Goal: Task Accomplishment & Management: Complete application form

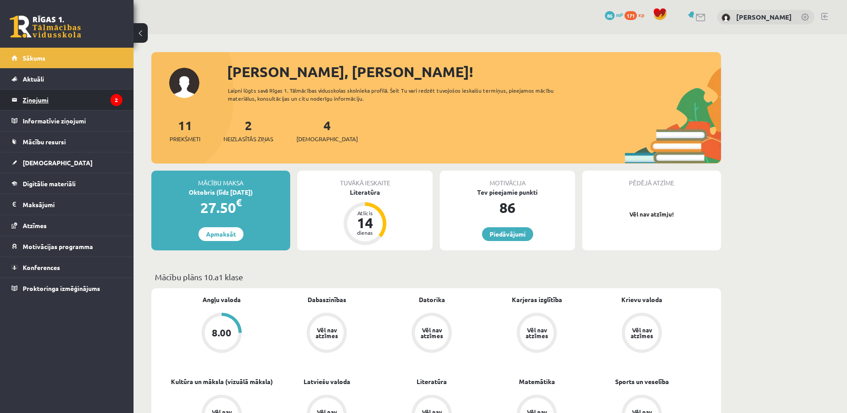
click at [28, 103] on legend "Ziņojumi 2" at bounding box center [73, 99] width 100 height 20
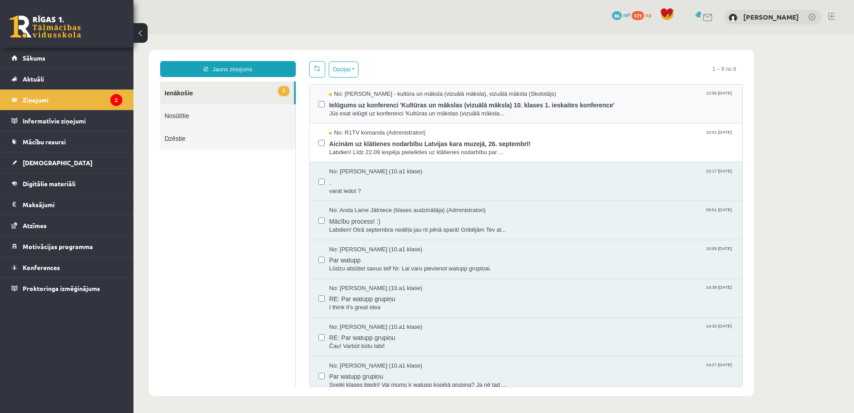
click at [326, 102] on div "No: [PERSON_NAME] - kultūra un māksla (vizuālā māksla), vizuālā māksla (Skolotā…" at bounding box center [526, 104] width 415 height 28
click at [325, 218] on div "No: Anda Laine Jātniece (klases audzinātāja) (Administratori) 09:51 08/09/2025 …" at bounding box center [526, 220] width 415 height 28
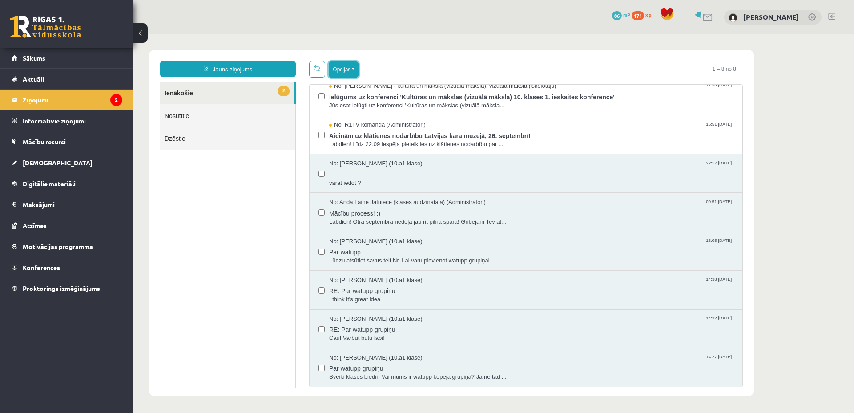
click at [357, 72] on button "Opcijas" at bounding box center [344, 69] width 30 height 16
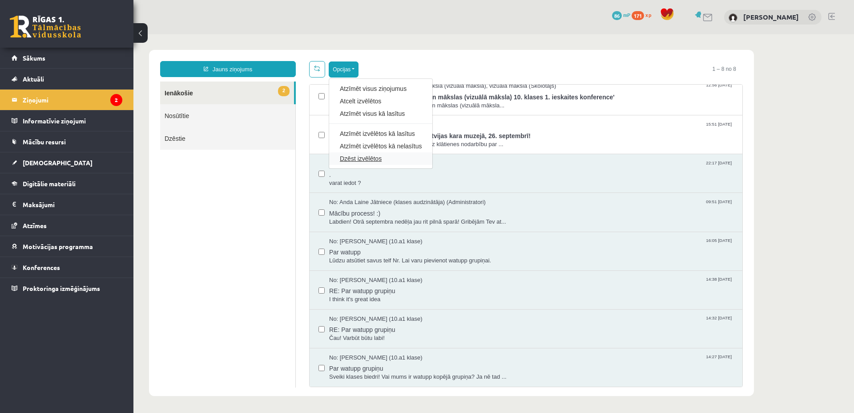
click at [373, 158] on link "Dzēst izvēlētos" at bounding box center [381, 158] width 82 height 9
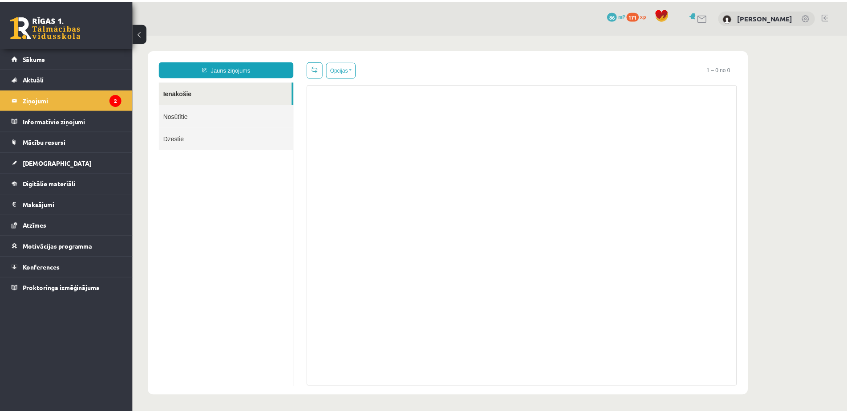
scroll to position [0, 0]
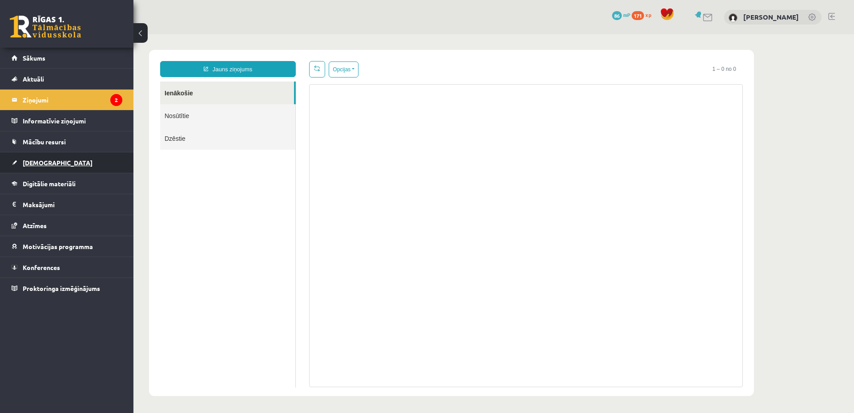
click at [59, 164] on link "[DEMOGRAPHIC_DATA]" at bounding box center [67, 162] width 111 height 20
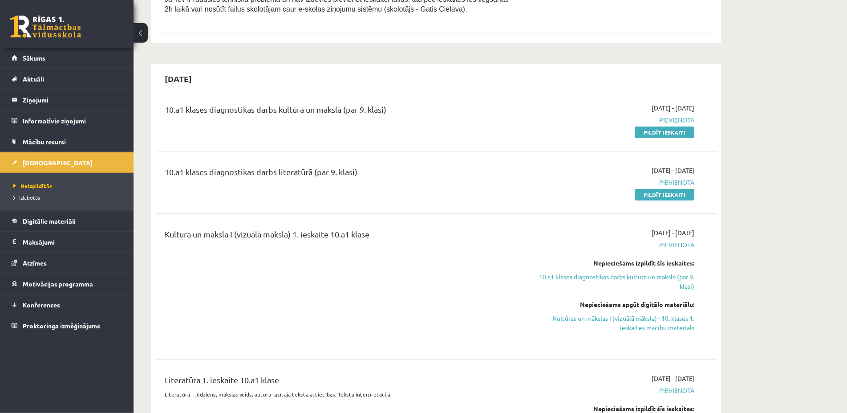
scroll to position [272, 0]
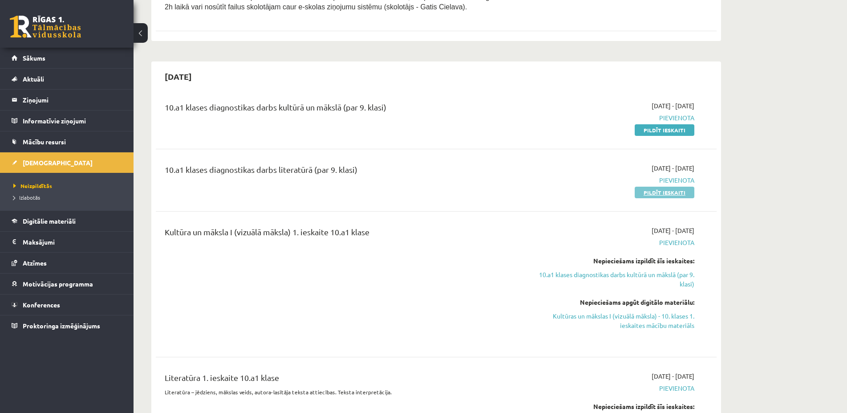
click at [681, 194] on link "Pildīt ieskaiti" at bounding box center [665, 192] width 60 height 12
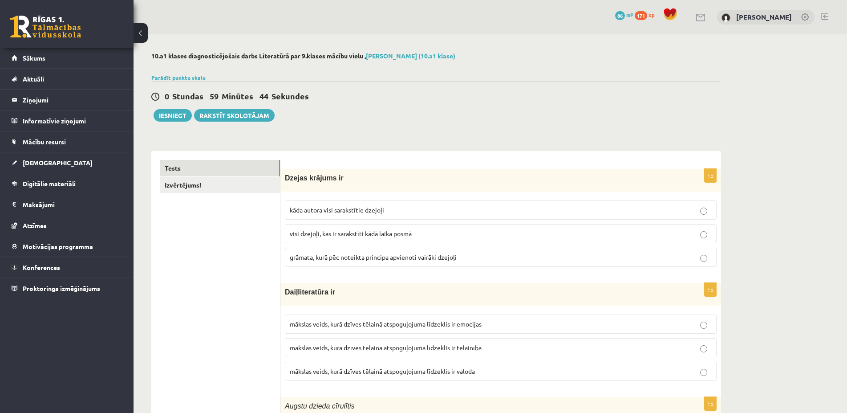
scroll to position [136, 0]
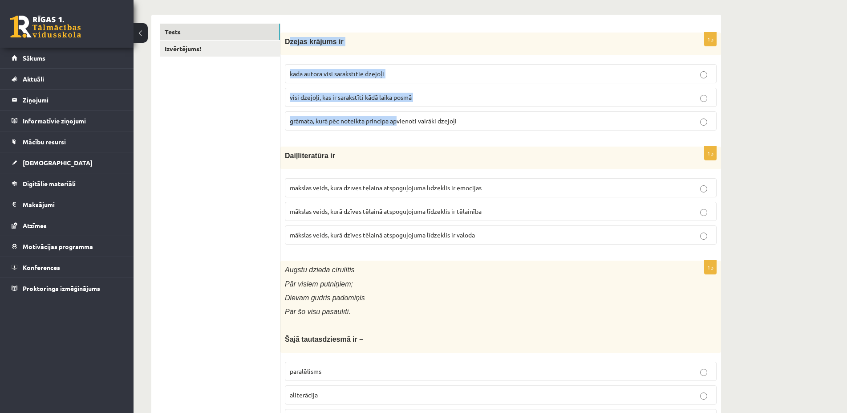
drag, startPoint x: 287, startPoint y: 42, endPoint x: 397, endPoint y: 114, distance: 131.7
click at [397, 55] on div "Dzejas krājums ir" at bounding box center [500, 43] width 441 height 23
drag, startPoint x: 286, startPoint y: 41, endPoint x: 333, endPoint y: 59, distance: 50.4
click at [333, 55] on div "Dzejas krājums ir" at bounding box center [500, 43] width 441 height 23
click at [333, 59] on div "1p Dzejas krājums ir kāda autora visi sarakstītie dzejoļi visi dzejoļi, kas ir …" at bounding box center [500, 84] width 441 height 105
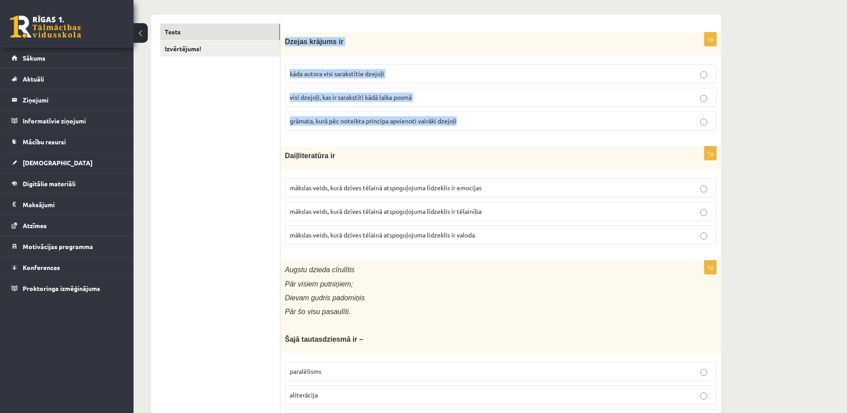
drag, startPoint x: 285, startPoint y: 43, endPoint x: 478, endPoint y: 120, distance: 208.3
click at [506, 55] on div "Dzejas krājums ir" at bounding box center [500, 43] width 441 height 23
copy div "Dzejas krājums ir kāda autora visi sarakstītie dzejoļi visi dzejoļi, kas ir sar…"
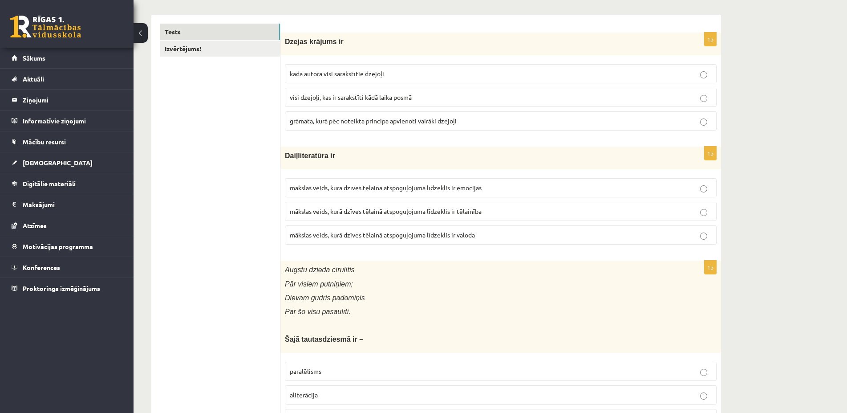
click at [313, 123] on span "grāmata, kurā pēc noteikta principa apvienoti vairāki dzejoļi" at bounding box center [373, 121] width 167 height 8
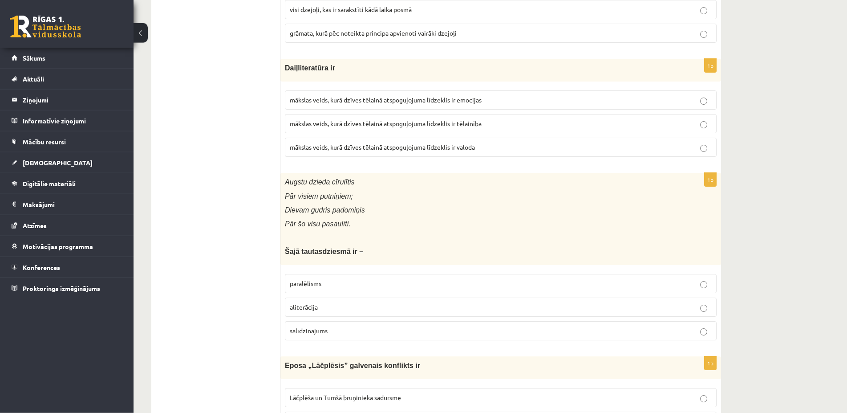
scroll to position [272, 0]
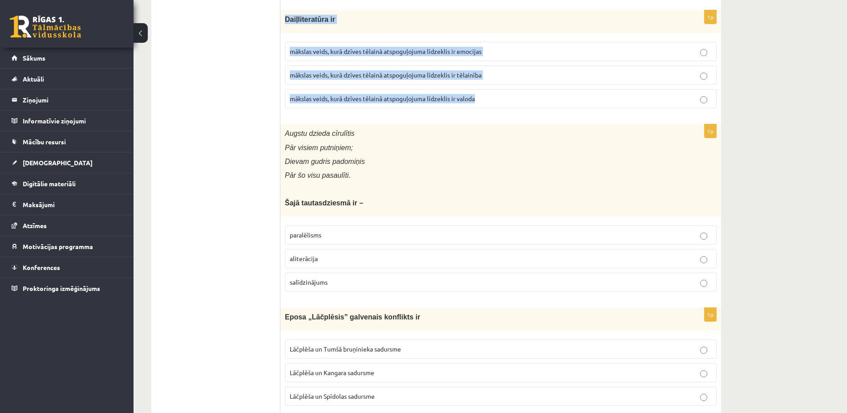
drag, startPoint x: 287, startPoint y: 21, endPoint x: 489, endPoint y: 97, distance: 216.2
click at [492, 33] on div "Daiļliteratūra ir" at bounding box center [500, 21] width 441 height 23
copy div "Daiļliteratūra ir mākslas veids, kurā dzīves tēlainā atspoguļojuma līdzeklis ir…"
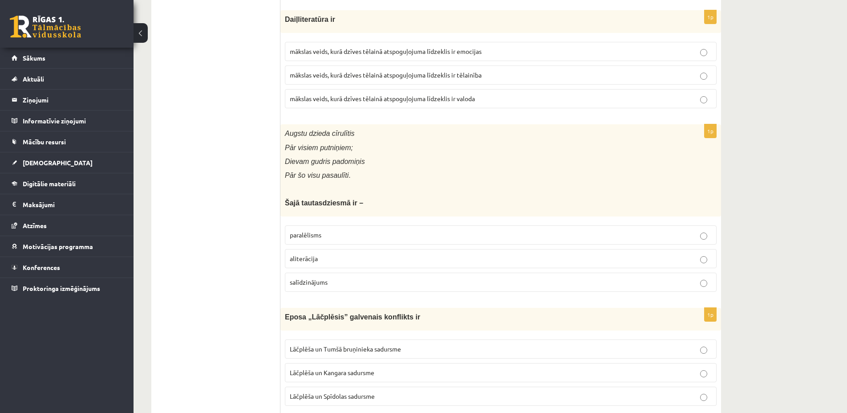
click at [357, 103] on p "mākslas veids, kurā dzīves tēlainā atspoguļojuma līdzeklis ir valoda" at bounding box center [501, 98] width 422 height 9
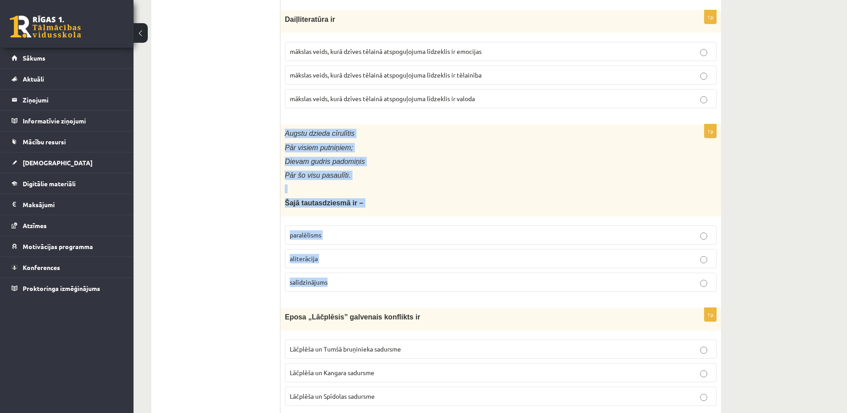
drag, startPoint x: 285, startPoint y: 132, endPoint x: 398, endPoint y: 275, distance: 182.5
click at [398, 216] on div "Augstu dzieda cīrulītis Pār visiem putniņiem; Dievam gudris padomiņis Pār šo vi…" at bounding box center [500, 170] width 441 height 92
copy div "Augstu dzieda cīrulītis Pār visiem putniņiem; Dievam gudris padomiņis Pār šo vi…"
click at [428, 222] on fieldset "paralēlisms aliterācija salīdzinājums" at bounding box center [501, 257] width 432 height 73
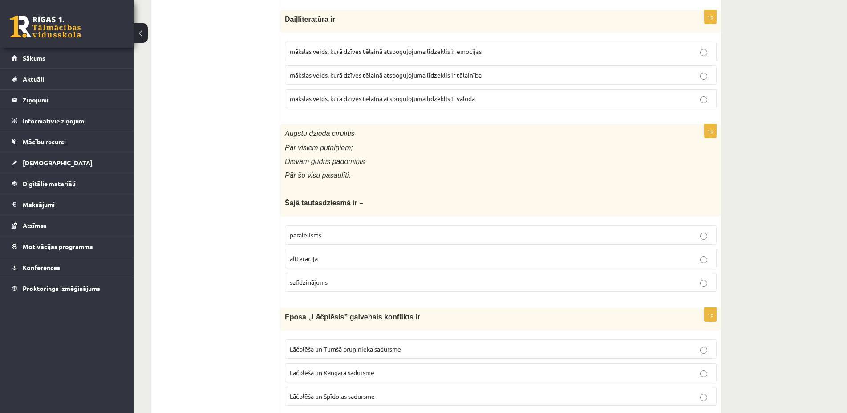
click at [305, 235] on span "paralēlisms" at bounding box center [306, 235] width 32 height 8
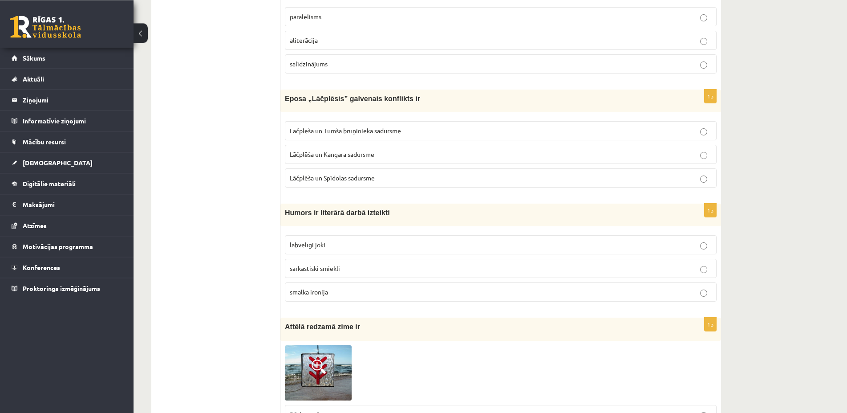
scroll to position [545, 0]
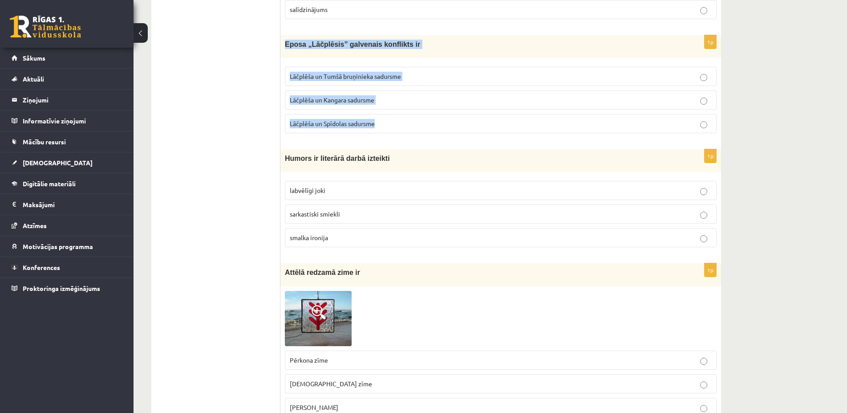
drag, startPoint x: 283, startPoint y: 42, endPoint x: 405, endPoint y: 144, distance: 158.9
click at [405, 58] on div "Eposa „Lāčplēsis” galvenais konflikts ir" at bounding box center [500, 46] width 441 height 23
copy div "Eposa „Lāčplēsis” galvenais konflikts ir Lāčplēša un Tumšā bruņinieka sadursme …"
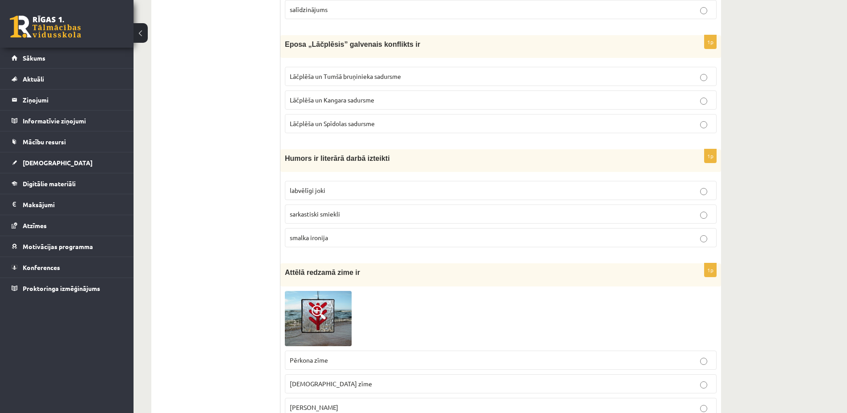
click at [357, 69] on label "Lāčplēša un Tumšā bruņinieka sadursme" at bounding box center [501, 76] width 432 height 19
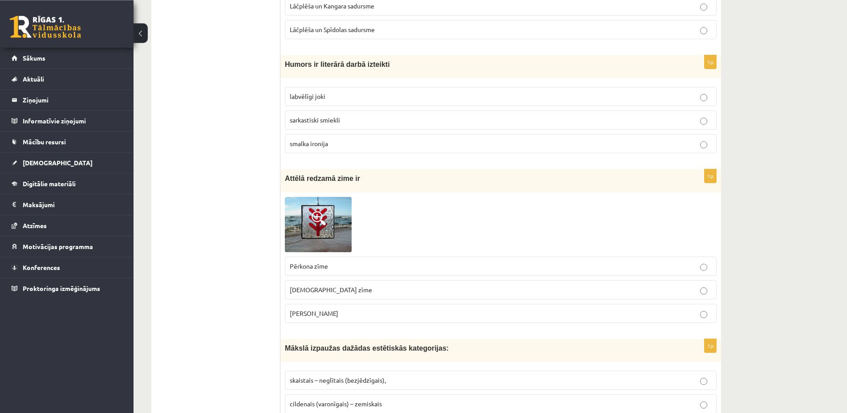
scroll to position [681, 0]
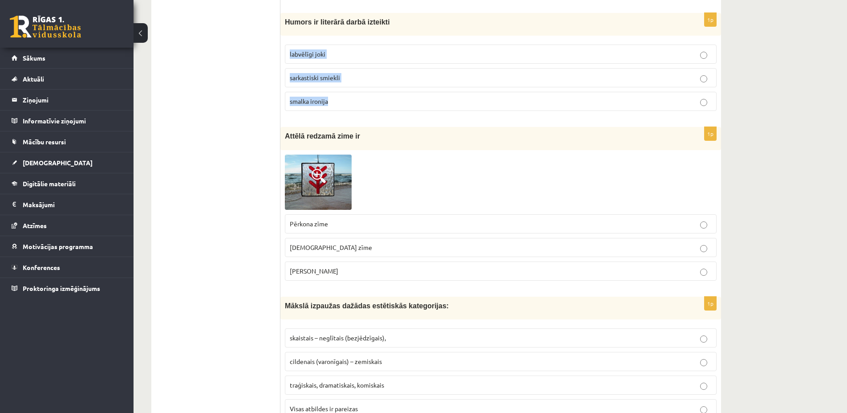
drag, startPoint x: 287, startPoint y: 45, endPoint x: 353, endPoint y: 111, distance: 93.5
click at [353, 64] on label "labvēlīgi joki" at bounding box center [501, 54] width 432 height 19
copy fieldset "labvēlīgi joki sarkastiski smiekli smalka ironija"
click at [334, 58] on p "labvēlīgi joki" at bounding box center [501, 53] width 422 height 9
click at [397, 278] on label "Laimas slotiņa" at bounding box center [501, 270] width 432 height 19
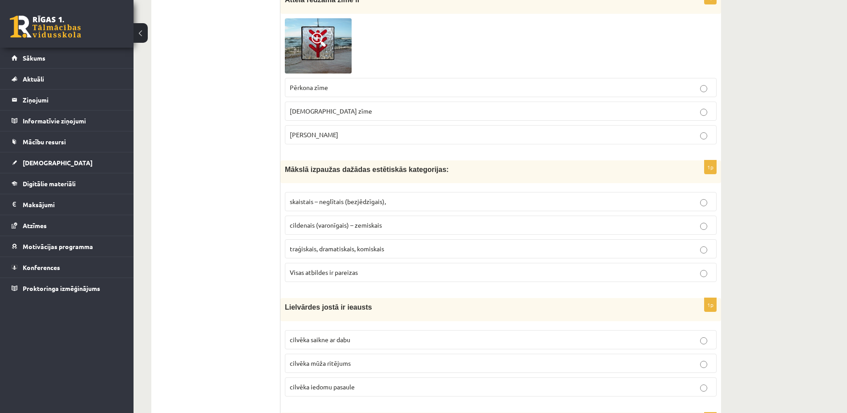
scroll to position [953, 0]
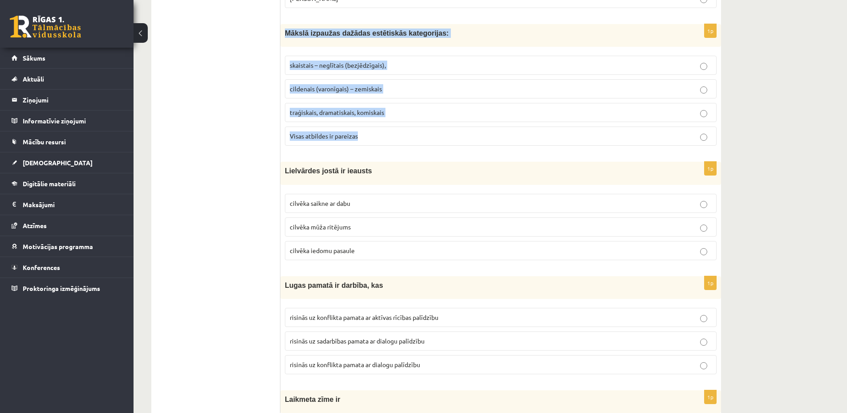
drag, startPoint x: 285, startPoint y: 34, endPoint x: 372, endPoint y: 145, distance: 141.1
click at [372, 47] on div "Mākslā izpaužas dažādas estētiskās kategorijas:" at bounding box center [500, 35] width 441 height 23
copy div "Mākslā izpaužas dažādas estētiskās kategorijas: skaistais – neglītais (bezjēdzī…"
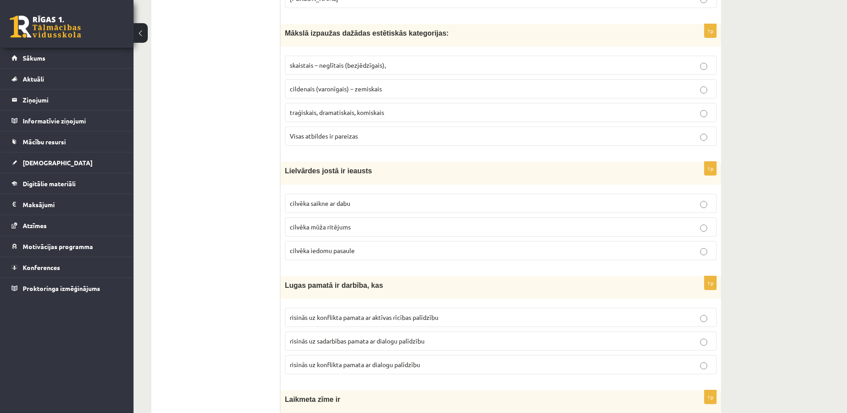
click at [365, 133] on p "Visas atbildes ir pareizas" at bounding box center [501, 135] width 422 height 9
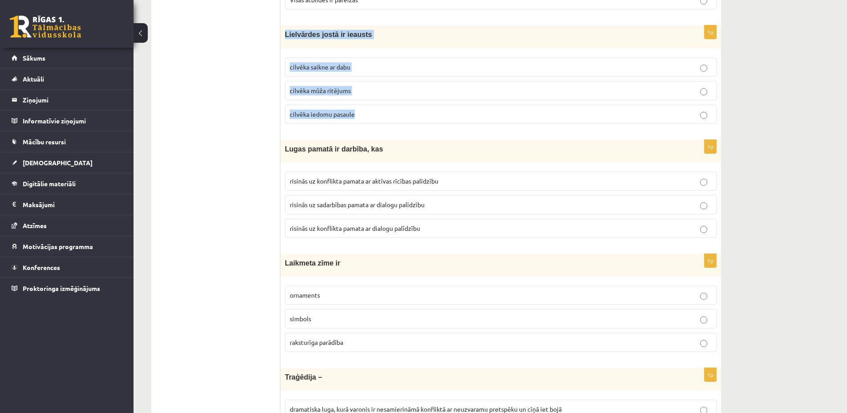
drag, startPoint x: 286, startPoint y: 34, endPoint x: 384, endPoint y: 121, distance: 130.8
click at [384, 48] on div "Lielvārdes jostā ir ieausts" at bounding box center [500, 36] width 441 height 23
copy div "Lielvārdes jostā ir ieausts cilvēka saikne ar dabu cilvēka mūža ritējums cilvēk…"
click at [381, 93] on p "cilvēka mūža ritējums" at bounding box center [501, 90] width 422 height 9
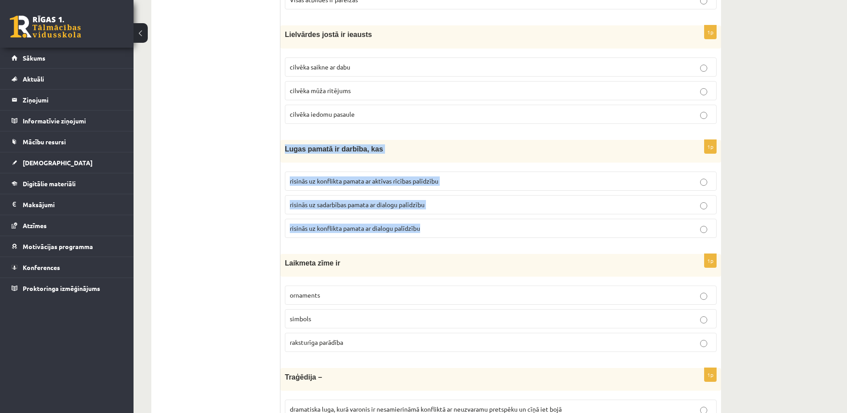
drag, startPoint x: 285, startPoint y: 146, endPoint x: 438, endPoint y: 234, distance: 176.8
click at [438, 162] on div "Lugas pamatā ir darbība, kas" at bounding box center [500, 151] width 441 height 23
copy div "Lugas pamatā ir darbība, kas risinās uz konflikta pamata ar aktīvas rīcības pal…"
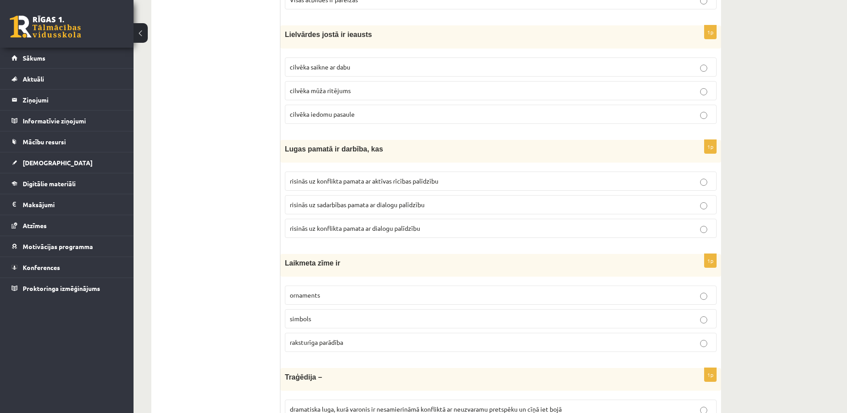
click at [423, 314] on p "simbols" at bounding box center [501, 318] width 422 height 9
click at [389, 179] on span "risinās uz konflikta pamata ar aktīvas rīcības palīdzību" at bounding box center [364, 181] width 149 height 8
click at [384, 231] on span "risinās uz konflikta pamata ar dialogu palīdzību" at bounding box center [355, 228] width 130 height 8
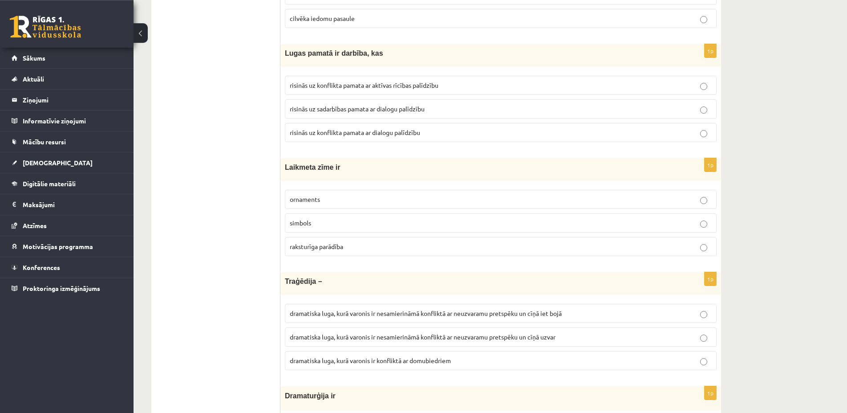
scroll to position [1226, 0]
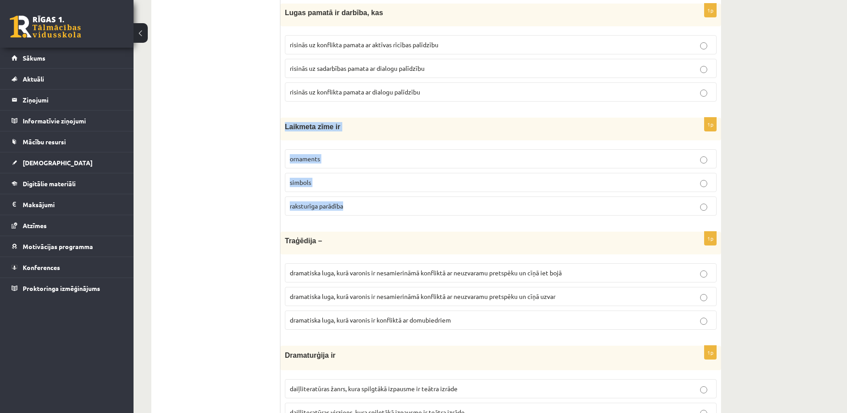
drag, startPoint x: 286, startPoint y: 129, endPoint x: 404, endPoint y: 211, distance: 143.9
click at [404, 140] on div "Laikmeta zīme ir" at bounding box center [500, 128] width 441 height 23
copy div "Laikmeta zīme ir ornaments simbols raksturīga parādība"
click at [366, 210] on p "raksturīga parādība" at bounding box center [501, 205] width 422 height 9
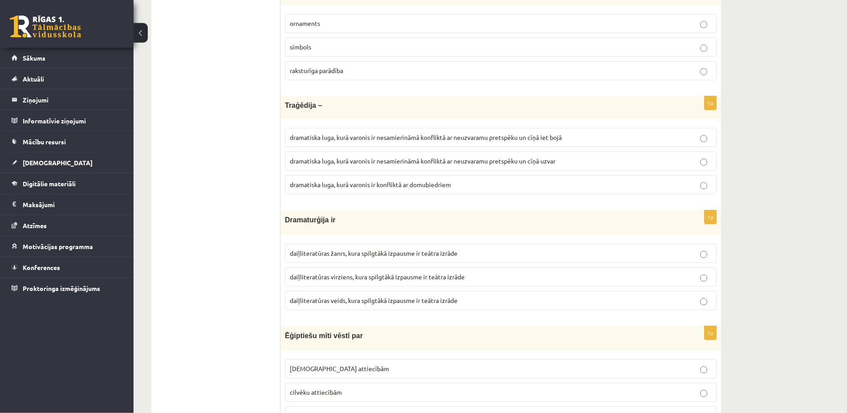
scroll to position [1362, 0]
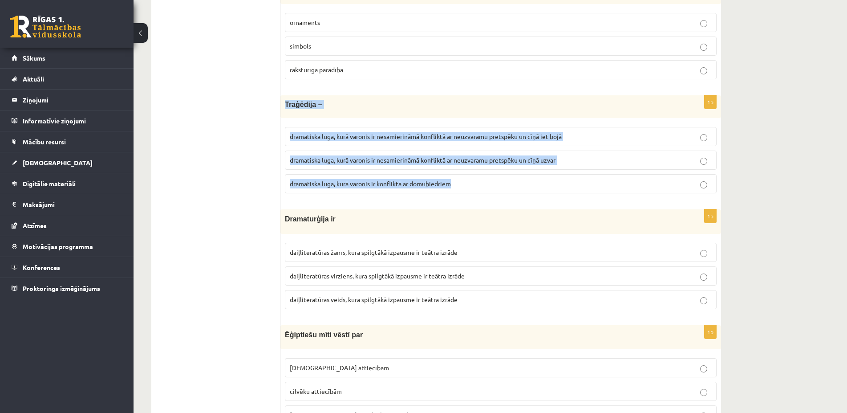
drag, startPoint x: 284, startPoint y: 105, endPoint x: 476, endPoint y: 179, distance: 205.5
click at [477, 118] on div "Traģēdija –" at bounding box center [500, 106] width 441 height 23
copy div "Traģēdija – dramatiska luga, kurā varonis ir nesamierināmā konfliktā ar neuzvar…"
click at [547, 199] on div "1p Traģēdija – dramatiska luga, kurā varonis ir nesamierināmā konfliktā ar neuz…" at bounding box center [500, 147] width 441 height 105
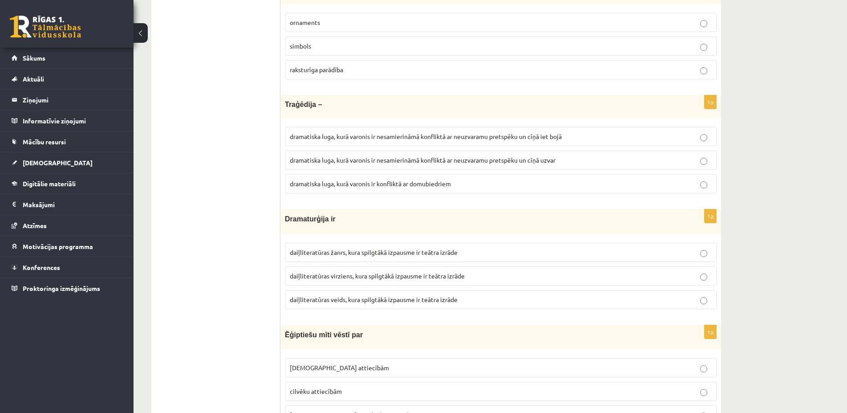
click at [541, 138] on span "dramatiska luga, kurā varonis ir nesamierināmā konfliktā ar neuzvaramu pretspēk…" at bounding box center [426, 136] width 272 height 8
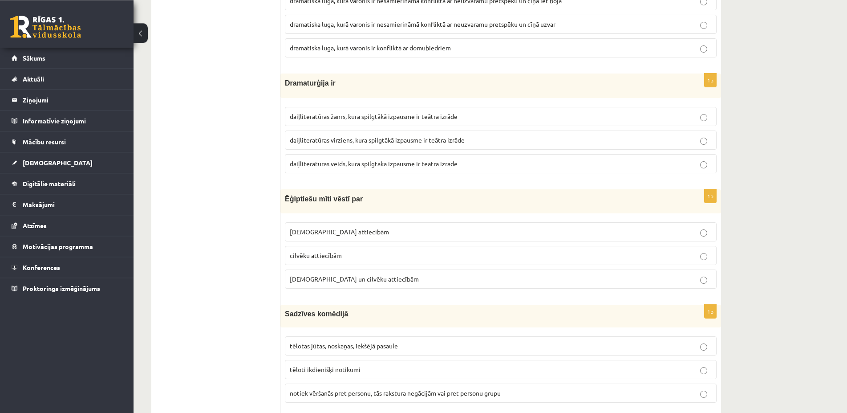
scroll to position [1498, 0]
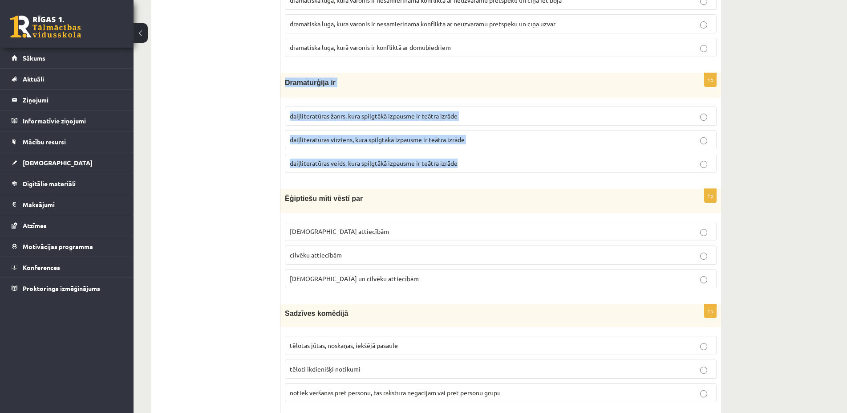
drag, startPoint x: 283, startPoint y: 84, endPoint x: 466, endPoint y: 158, distance: 197.3
click at [476, 97] on div "Dramaturģija ir" at bounding box center [500, 85] width 441 height 24
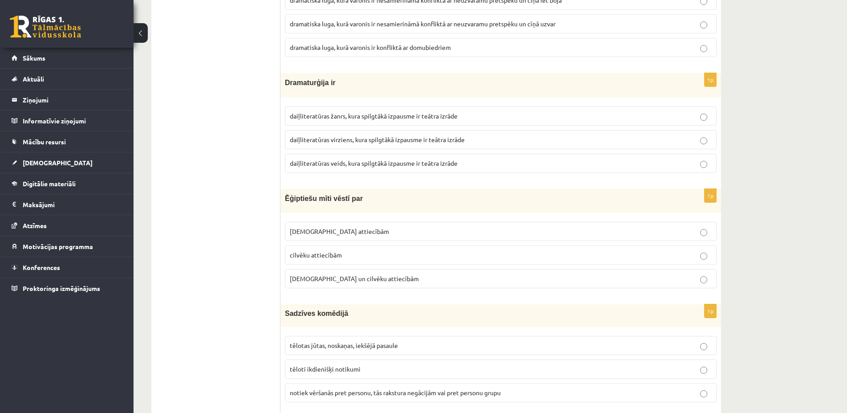
click at [399, 270] on label "Dievu un cilvēku attiecībām" at bounding box center [501, 278] width 432 height 19
click at [390, 155] on label "daiļliteratūras veids, kura spilgtākā izpausme ir teātra izrāde" at bounding box center [501, 163] width 432 height 19
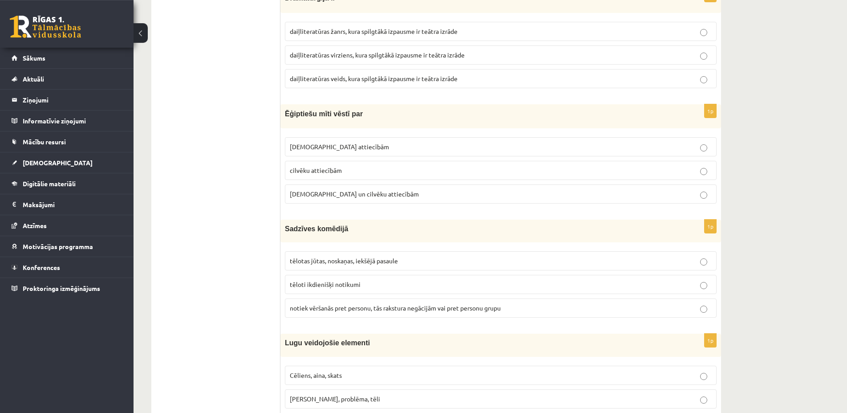
scroll to position [1634, 0]
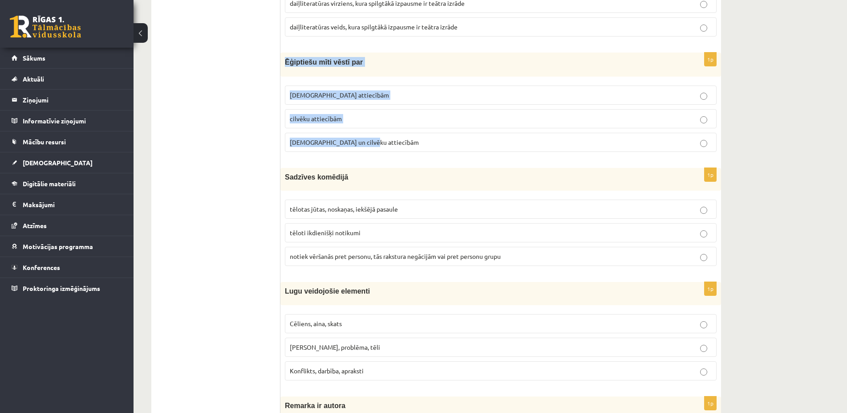
drag, startPoint x: 284, startPoint y: 60, endPoint x: 393, endPoint y: 144, distance: 137.4
click at [393, 77] on div "Ēģiptiešu mīti vēstī par" at bounding box center [500, 65] width 441 height 24
drag, startPoint x: 346, startPoint y: 13, endPoint x: 336, endPoint y: 20, distance: 11.7
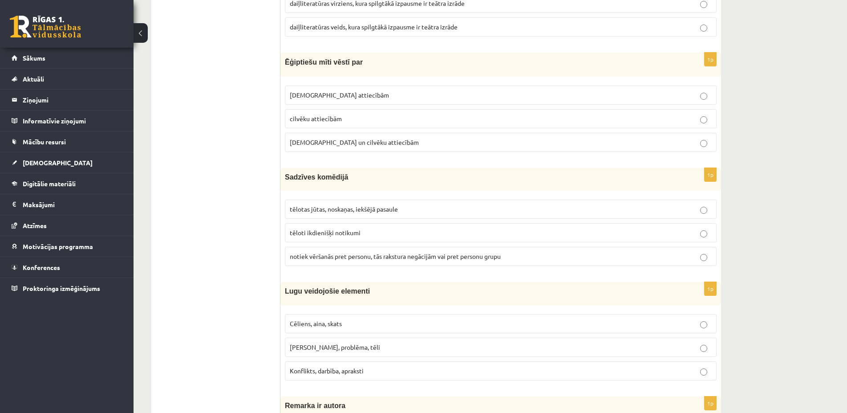
click at [249, 176] on ul "Tests Izvērtējums!" at bounding box center [220, 356] width 120 height 3660
click at [365, 147] on p "Dievu un cilvēku attiecībām" at bounding box center [501, 142] width 422 height 9
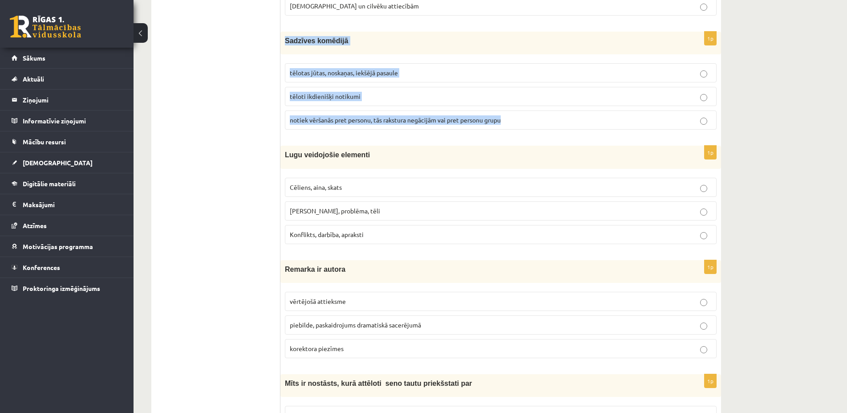
drag, startPoint x: 284, startPoint y: 41, endPoint x: 523, endPoint y: 123, distance: 252.6
click at [523, 54] on div "Sadzīves komēdijā" at bounding box center [500, 43] width 441 height 23
click at [353, 102] on label "tēloti ikdienišķi notikumi" at bounding box center [501, 96] width 432 height 19
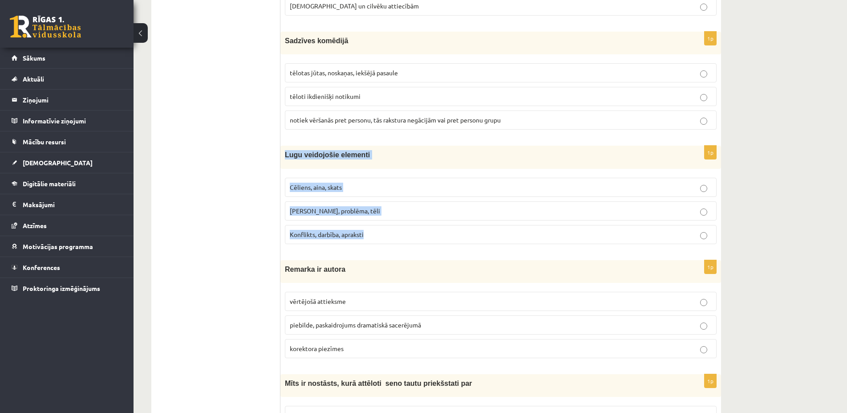
drag, startPoint x: 286, startPoint y: 154, endPoint x: 374, endPoint y: 235, distance: 119.4
click at [374, 168] on div "Lugu veidojošie elementi" at bounding box center [500, 157] width 441 height 23
click at [363, 188] on p "Cēliens, aina, skats" at bounding box center [501, 186] width 422 height 9
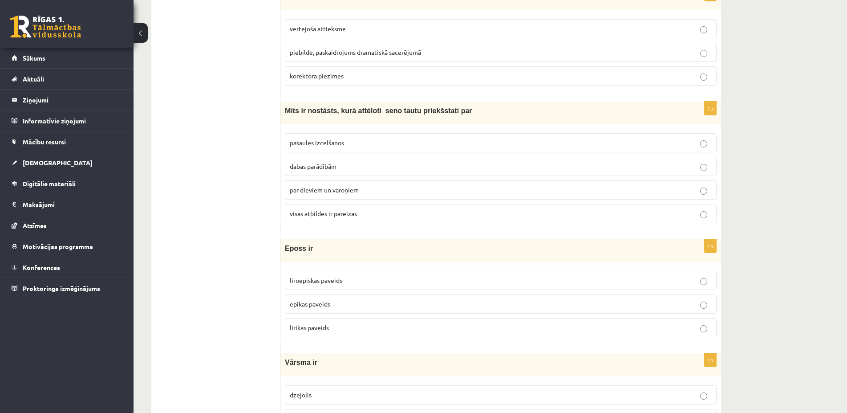
scroll to position [1907, 0]
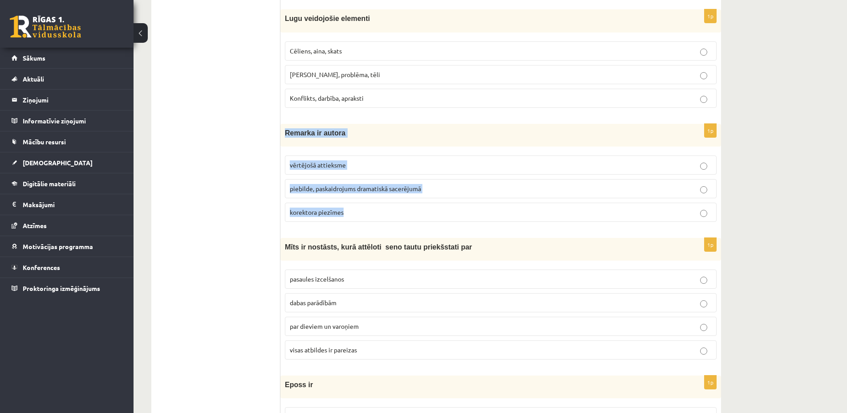
drag, startPoint x: 285, startPoint y: 134, endPoint x: 399, endPoint y: 224, distance: 145.3
click at [399, 146] on div "Remarka ir autora" at bounding box center [500, 135] width 441 height 23
click at [413, 219] on label "korektora piezīmes" at bounding box center [501, 211] width 432 height 19
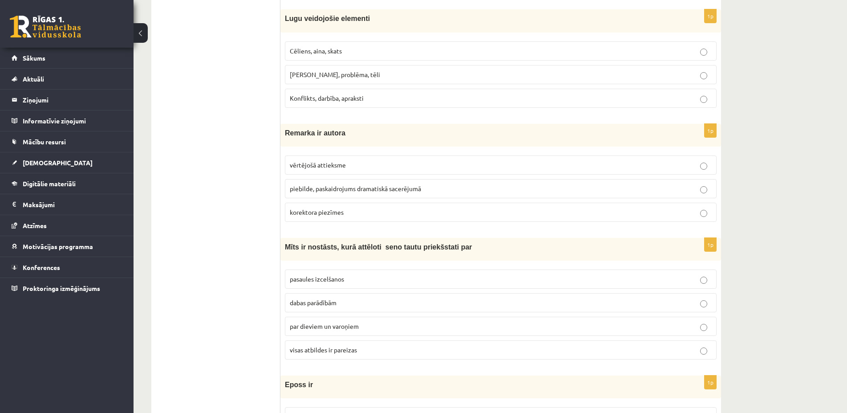
click at [405, 187] on span "piebilde, paskaidrojums dramatiskā sacerējumā" at bounding box center [355, 188] width 131 height 8
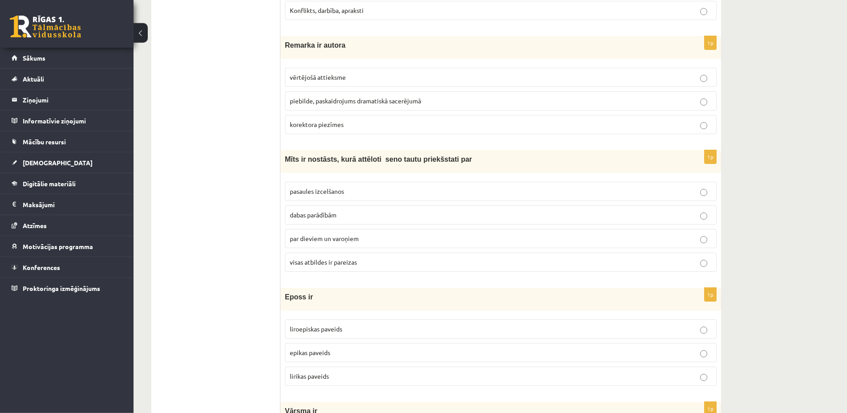
scroll to position [2043, 0]
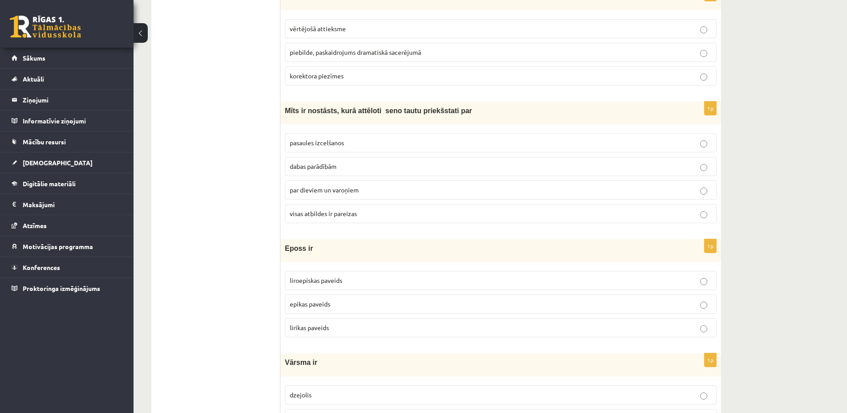
click at [284, 107] on div "Mīts ir nostāsts, kurā attēloti seno tautu priekšstati par" at bounding box center [500, 112] width 441 height 23
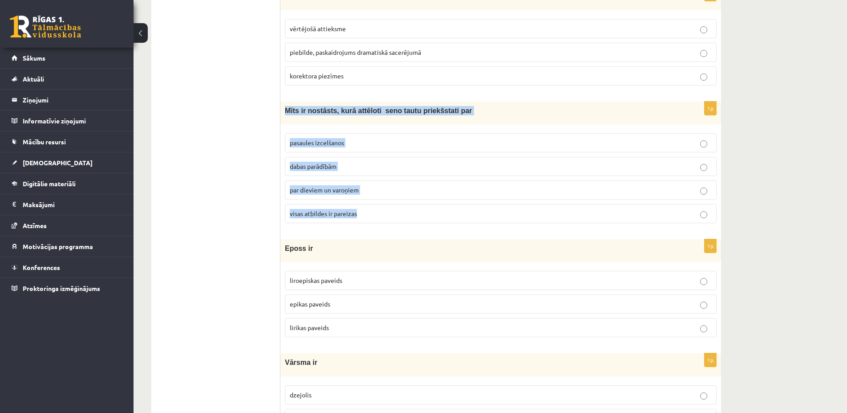
drag, startPoint x: 287, startPoint y: 109, endPoint x: 413, endPoint y: 217, distance: 166.1
click at [413, 124] on div "Mīts ir nostāsts, kurā attēloti seno tautu priekšstati par" at bounding box center [500, 112] width 441 height 23
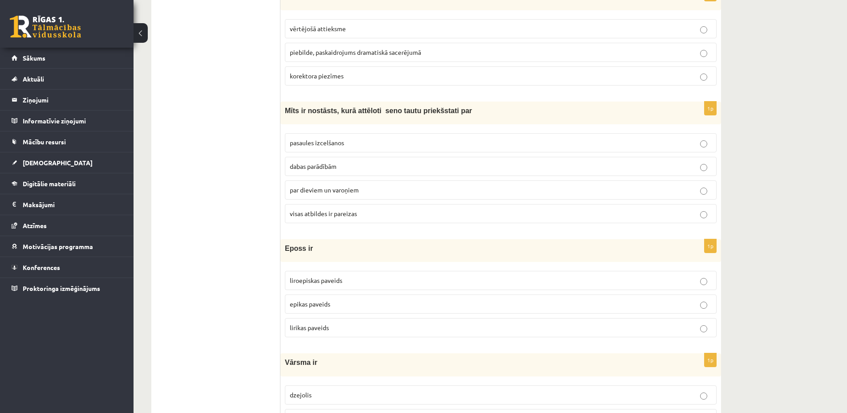
click at [348, 216] on span "visas atbildes ir pareizas" at bounding box center [323, 213] width 67 height 8
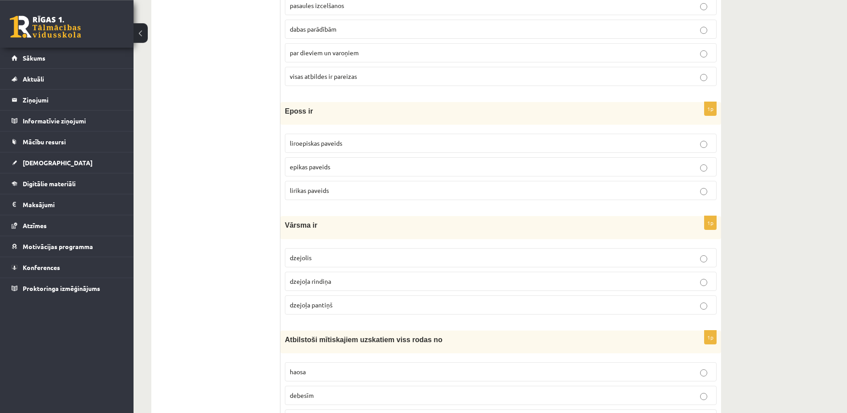
scroll to position [2179, 0]
drag, startPoint x: 286, startPoint y: 113, endPoint x: 335, endPoint y: 196, distance: 96.9
click at [335, 126] on div "Eposs ir" at bounding box center [500, 114] width 441 height 23
click at [319, 203] on fieldset "liroepiskas paveids epikas paveids lirikas paveids" at bounding box center [501, 166] width 432 height 73
click at [325, 164] on p "epikas paveids" at bounding box center [501, 167] width 422 height 9
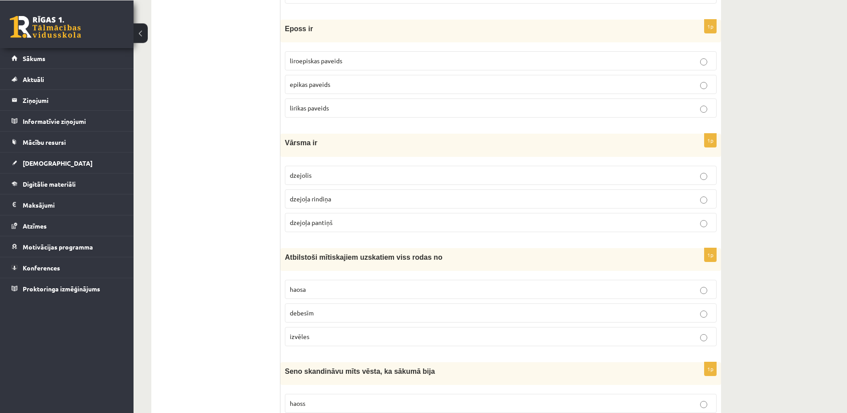
scroll to position [2315, 0]
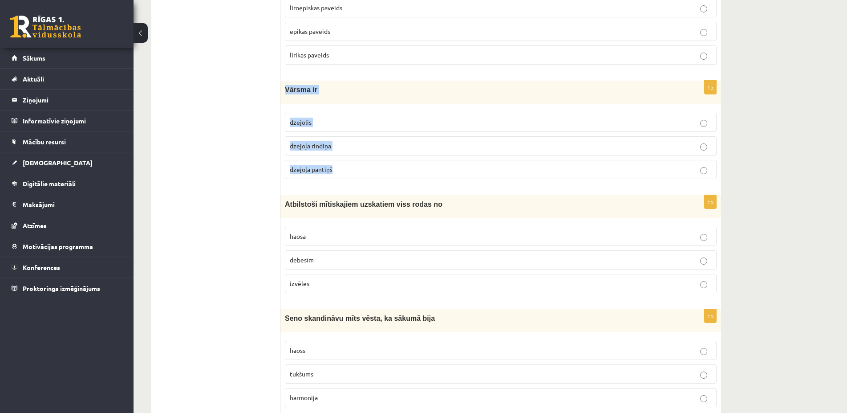
drag, startPoint x: 286, startPoint y: 92, endPoint x: 343, endPoint y: 177, distance: 102.3
click at [343, 103] on div "Vārsma ir" at bounding box center [500, 92] width 441 height 23
click at [311, 173] on span "dzejoļa pantiņš" at bounding box center [311, 169] width 43 height 8
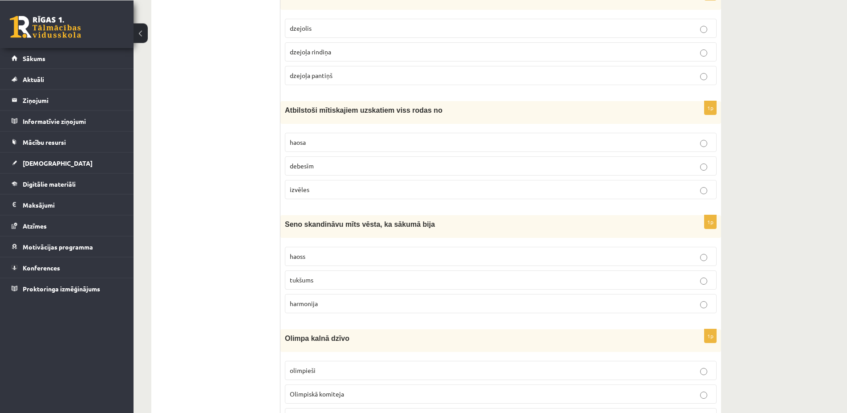
scroll to position [2451, 0]
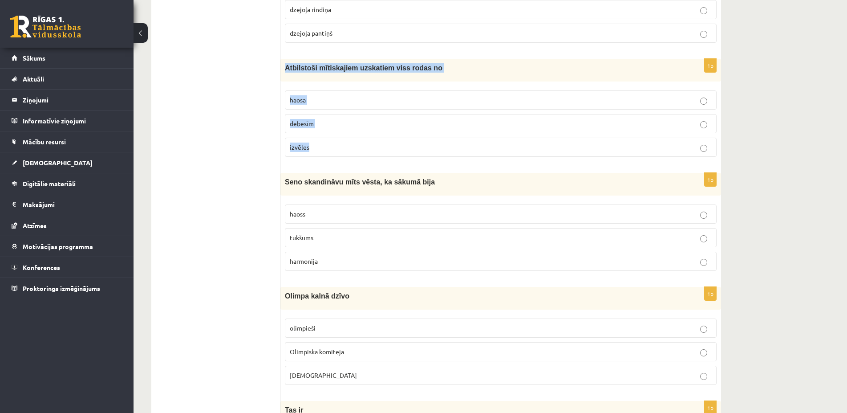
drag, startPoint x: 285, startPoint y: 69, endPoint x: 323, endPoint y: 154, distance: 93.4
click at [323, 81] on div "Atbilstoši mītiskajiem uzskatiem viss rodas no" at bounding box center [500, 70] width 441 height 23
click at [313, 97] on p "haosa" at bounding box center [501, 99] width 422 height 9
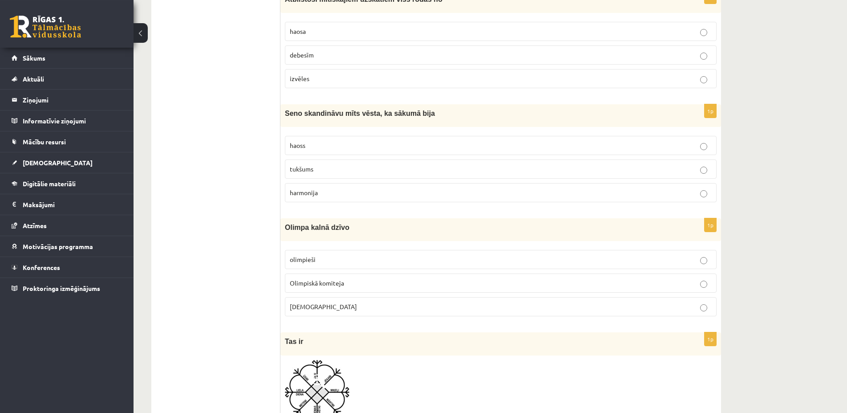
scroll to position [2587, 0]
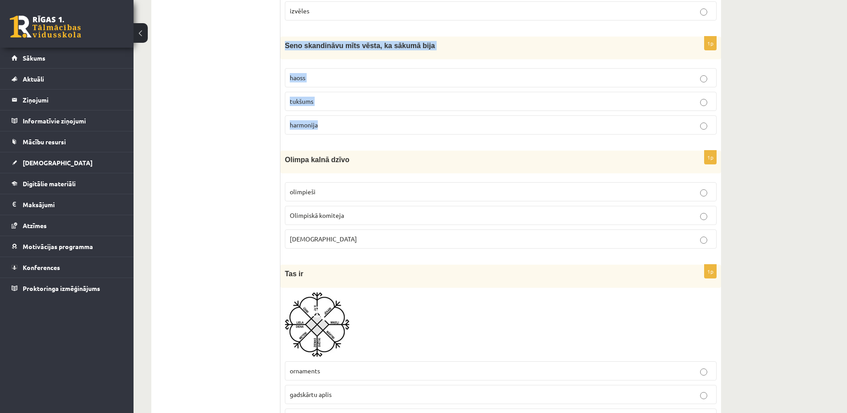
drag, startPoint x: 282, startPoint y: 43, endPoint x: 371, endPoint y: 132, distance: 125.6
click at [371, 59] on div "Seno skandināvu mīts vēsta, ka sākumā bija" at bounding box center [500, 47] width 441 height 23
click at [328, 82] on p "haoss" at bounding box center [501, 77] width 422 height 9
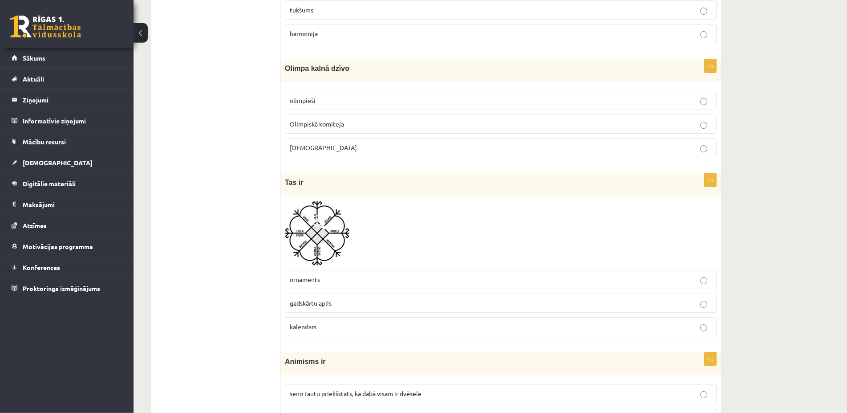
scroll to position [2724, 0]
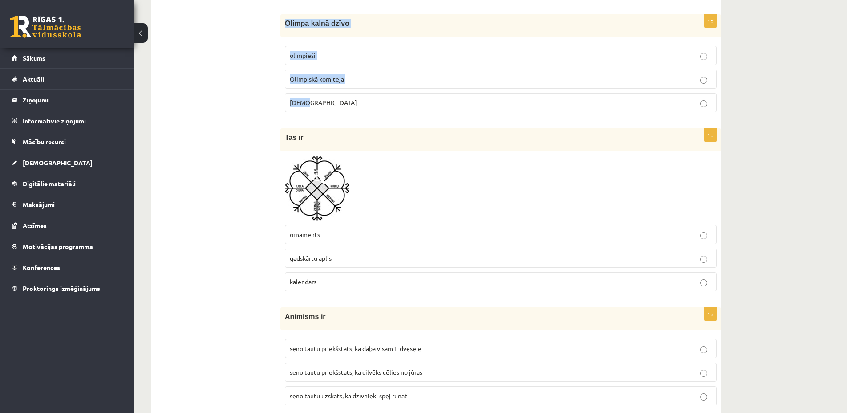
drag, startPoint x: 285, startPoint y: 21, endPoint x: 352, endPoint y: 109, distance: 110.7
click at [352, 37] on div "Olimpa kalnā dzīvo" at bounding box center [500, 25] width 441 height 23
click at [330, 108] on label "Dievi" at bounding box center [501, 102] width 432 height 19
click at [381, 259] on p "gadskārtu aplis" at bounding box center [501, 257] width 422 height 9
drag, startPoint x: 346, startPoint y: 257, endPoint x: 290, endPoint y: 258, distance: 56.1
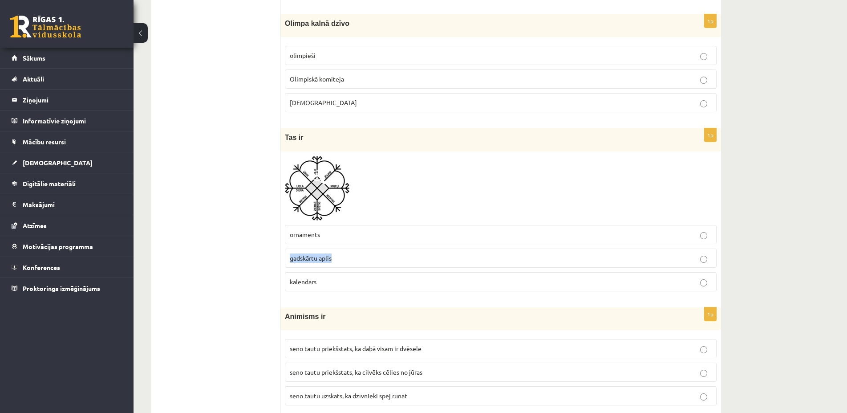
click at [290, 258] on p "gadskārtu aplis" at bounding box center [501, 257] width 422 height 9
click at [434, 283] on p "kalendārs" at bounding box center [501, 281] width 422 height 9
click at [352, 283] on p "kalendārs" at bounding box center [501, 281] width 422 height 9
click at [349, 231] on p "ornaments" at bounding box center [501, 234] width 422 height 9
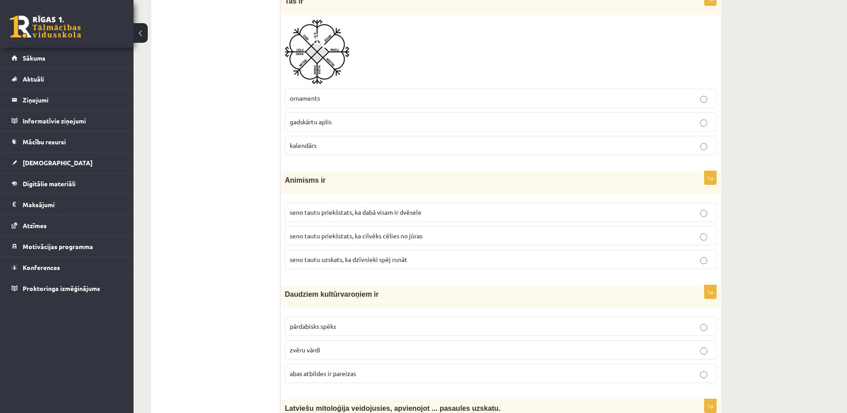
click at [358, 121] on p "gadskārtu aplis" at bounding box center [501, 121] width 422 height 9
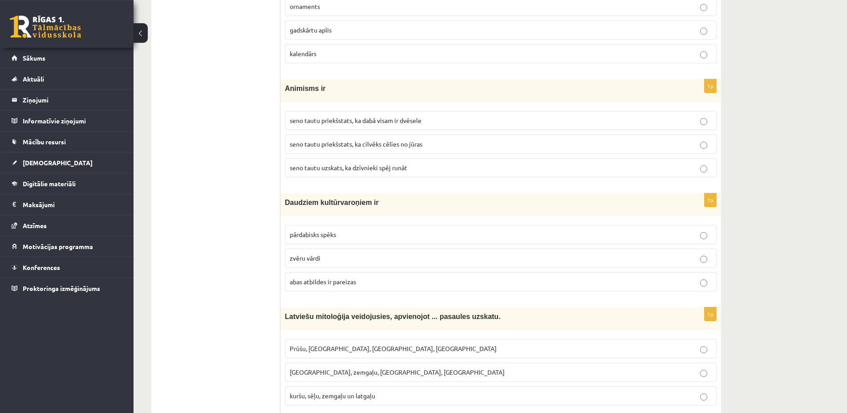
scroll to position [2996, 0]
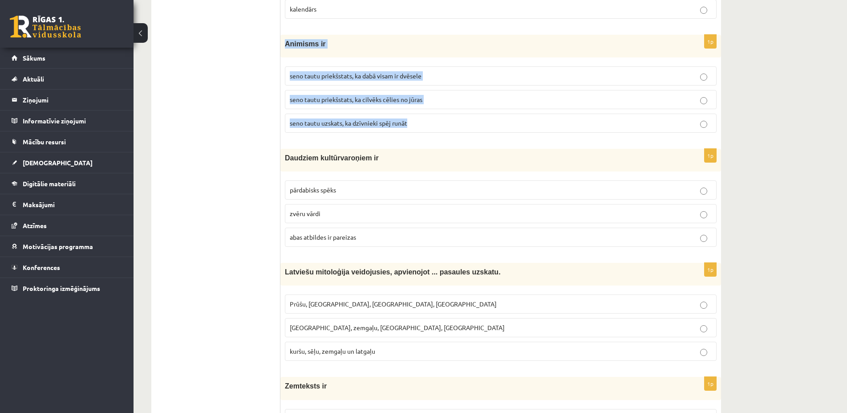
drag, startPoint x: 286, startPoint y: 43, endPoint x: 431, endPoint y: 121, distance: 165.1
click at [431, 57] on div "Animisms ir" at bounding box center [500, 46] width 441 height 23
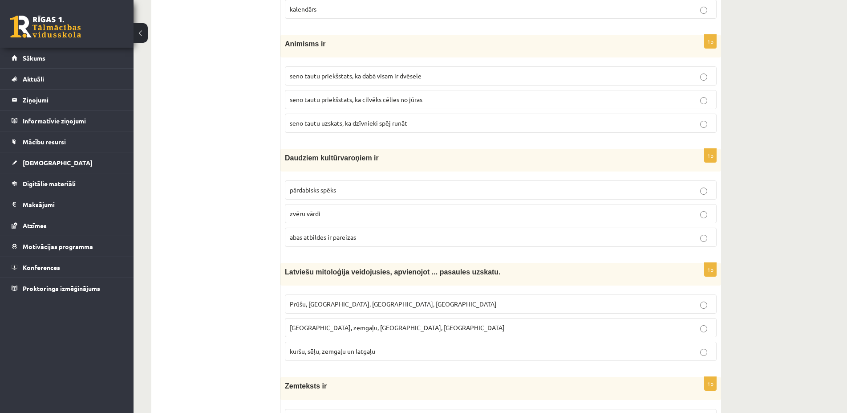
click at [397, 75] on span "seno tautu priekšstats, ka dabā visam ir dvēsele" at bounding box center [356, 76] width 132 height 8
drag, startPoint x: 286, startPoint y: 159, endPoint x: 396, endPoint y: 235, distance: 133.6
click at [396, 171] on div "Daudziem kultūrvaroņiem ir" at bounding box center [500, 160] width 441 height 23
click at [406, 231] on label "abas atbildes ir pareizas" at bounding box center [501, 236] width 432 height 19
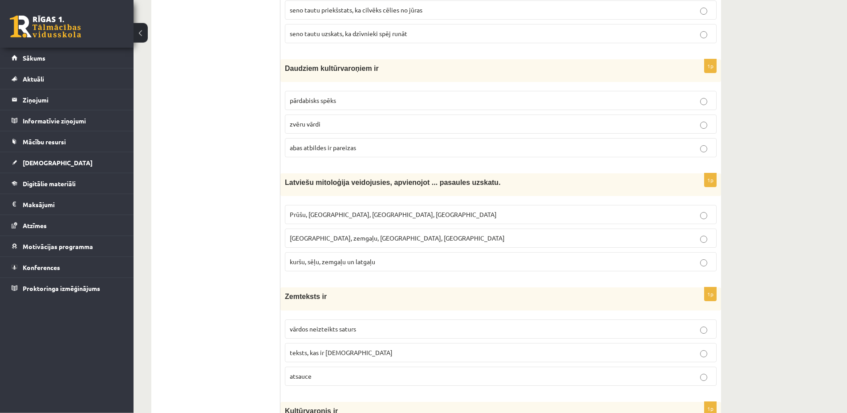
scroll to position [3132, 0]
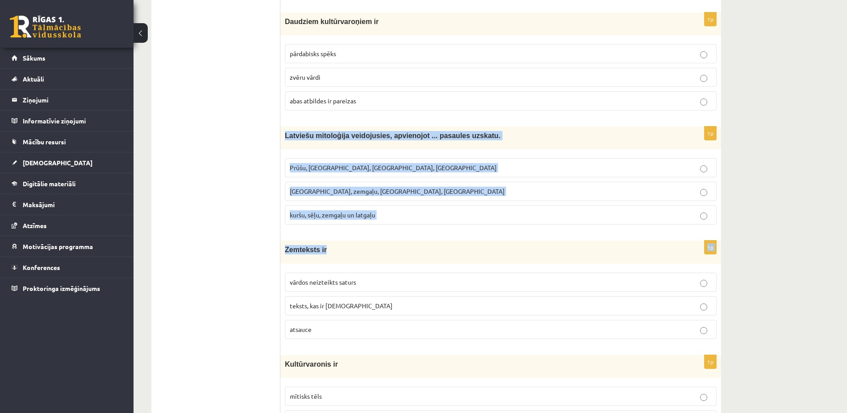
drag, startPoint x: 284, startPoint y: 134, endPoint x: 396, endPoint y: 244, distance: 156.4
click at [396, 149] on div "Latviešu mitoloģija veidojusies, apvienojot ... pasaules uzskatu." at bounding box center [500, 137] width 441 height 23
drag, startPoint x: 287, startPoint y: 135, endPoint x: 355, endPoint y: 200, distance: 93.8
click at [355, 149] on div "Latviešu mitoloģija veidojusies, apvienojot ... pasaules uzskatu." at bounding box center [500, 137] width 441 height 23
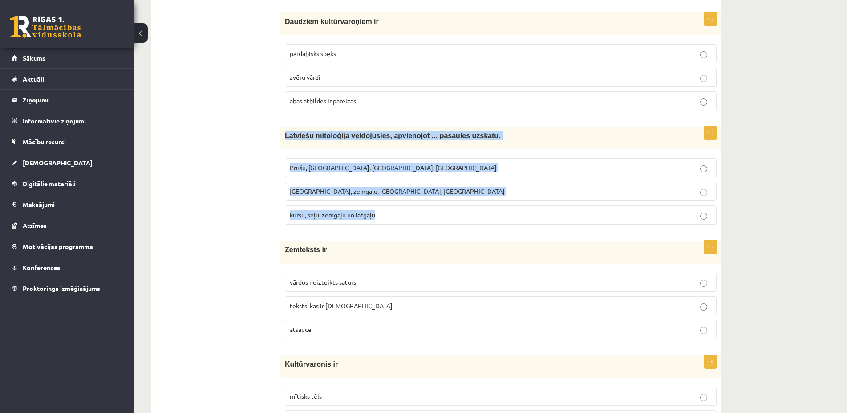
drag, startPoint x: 284, startPoint y: 134, endPoint x: 390, endPoint y: 224, distance: 138.9
click at [390, 149] on div "Latviešu mitoloģija veidojusies, apvienojot ... pasaules uzskatu." at bounding box center [500, 137] width 441 height 23
click at [400, 167] on p "Prūšu, sēļu, zemgaļu, latgaļu" at bounding box center [501, 167] width 422 height 9
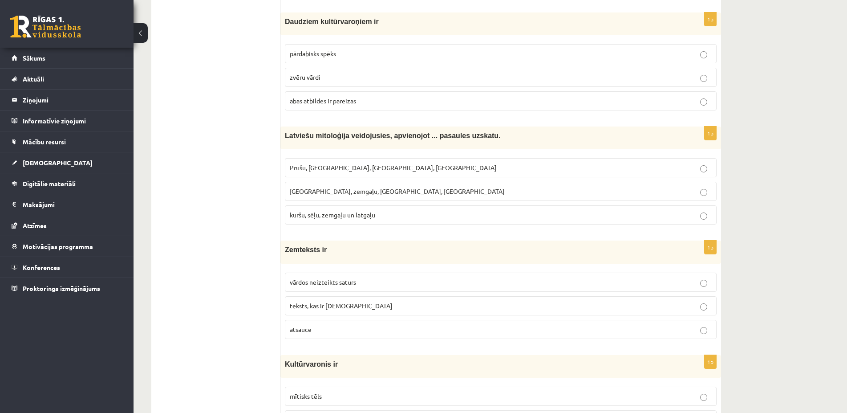
scroll to position [3268, 0]
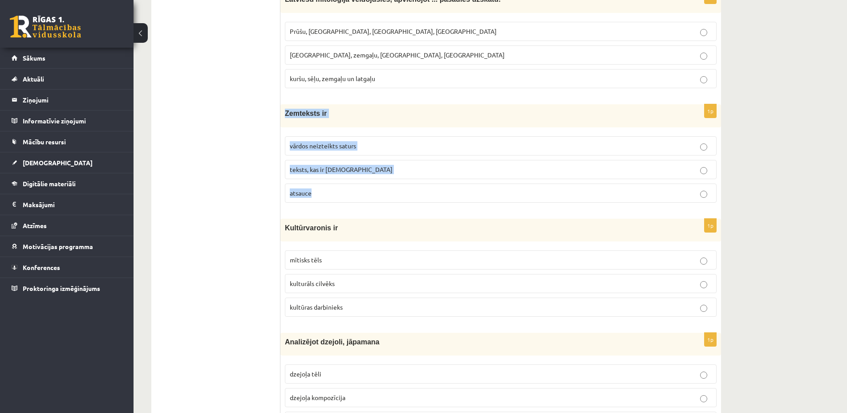
drag, startPoint x: 284, startPoint y: 114, endPoint x: 350, endPoint y: 198, distance: 106.5
click at [350, 127] on div "Zemteksts ir" at bounding box center [500, 115] width 441 height 23
click at [381, 207] on div "1p Zemteksts ir vārdos neizteikts saturs teksts, kas ir iekavās atsauce" at bounding box center [500, 156] width 441 height 105
click at [344, 148] on span "vārdos neizteikts saturs" at bounding box center [323, 146] width 66 height 8
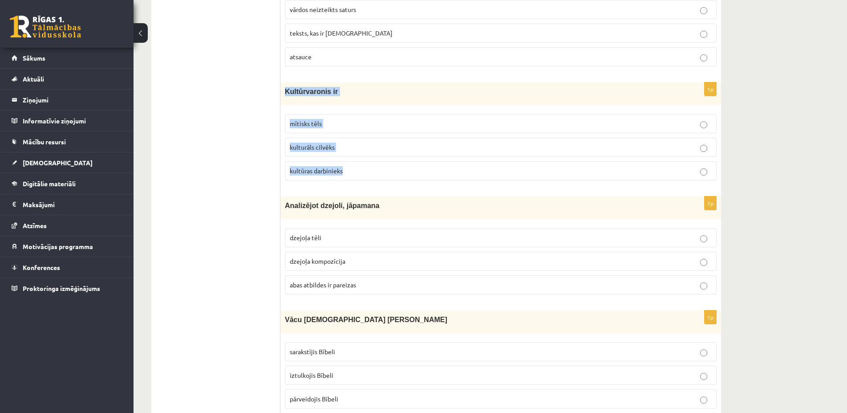
drag, startPoint x: 285, startPoint y: 91, endPoint x: 359, endPoint y: 172, distance: 109.6
click at [359, 105] on div "Kultūrvaronis ir" at bounding box center [500, 93] width 441 height 23
click at [338, 121] on p "mītisks tēls" at bounding box center [501, 123] width 422 height 9
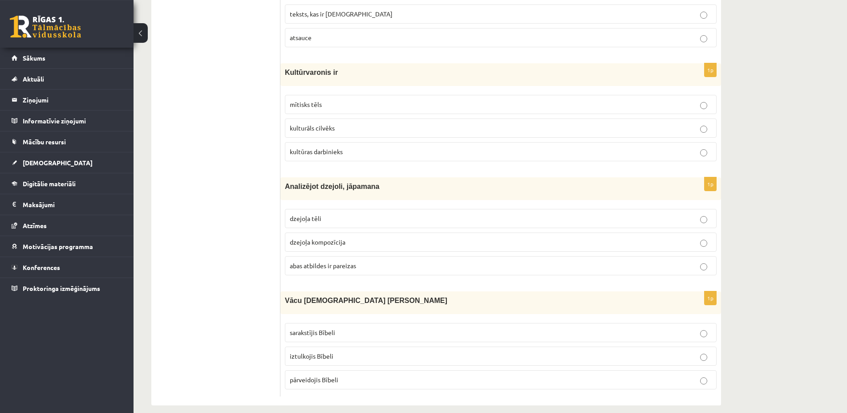
scroll to position [3434, 0]
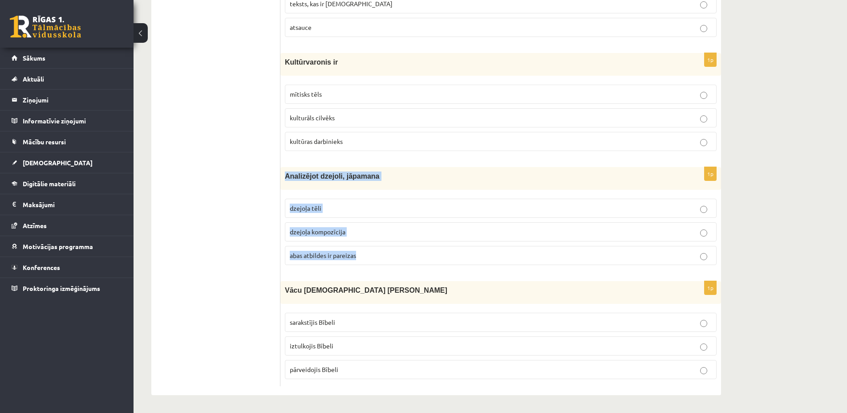
drag, startPoint x: 284, startPoint y: 177, endPoint x: 372, endPoint y: 265, distance: 124.0
click at [372, 190] on div "Analizējot dzejoli, jāpamana" at bounding box center [500, 178] width 441 height 23
click at [302, 257] on span "abas atbildes ir pareizas" at bounding box center [323, 255] width 66 height 8
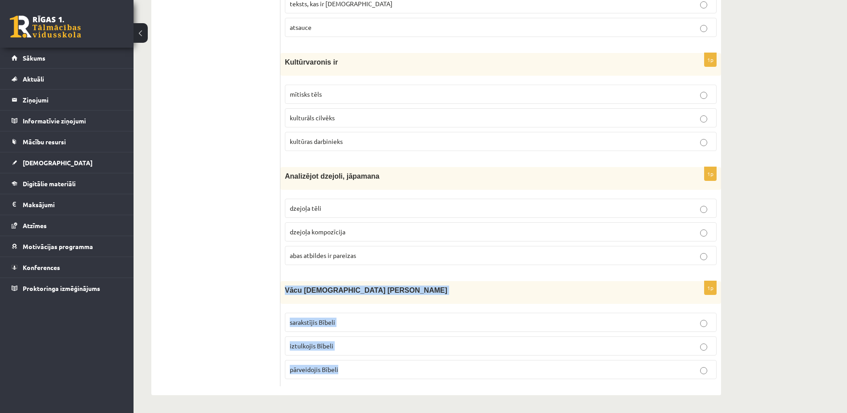
drag, startPoint x: 285, startPoint y: 291, endPoint x: 353, endPoint y: 373, distance: 106.6
click at [353, 304] on div "Vācu mācītājs Ernsts Gliks" at bounding box center [500, 292] width 441 height 23
click at [324, 344] on span "iztulkojis Bībeli" at bounding box center [312, 345] width 44 height 8
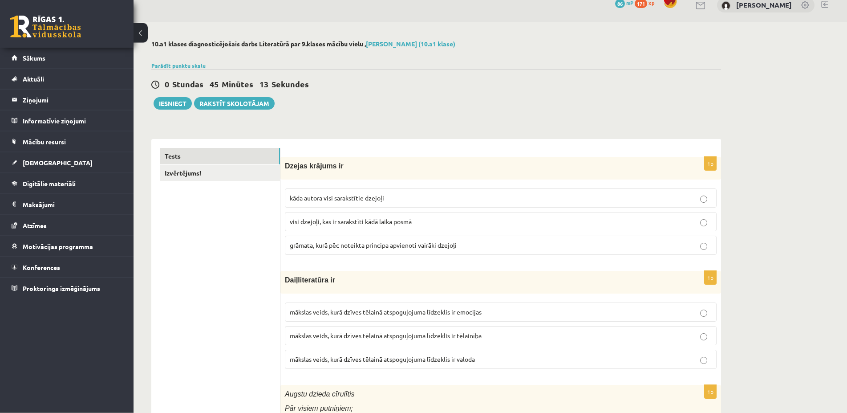
scroll to position [0, 0]
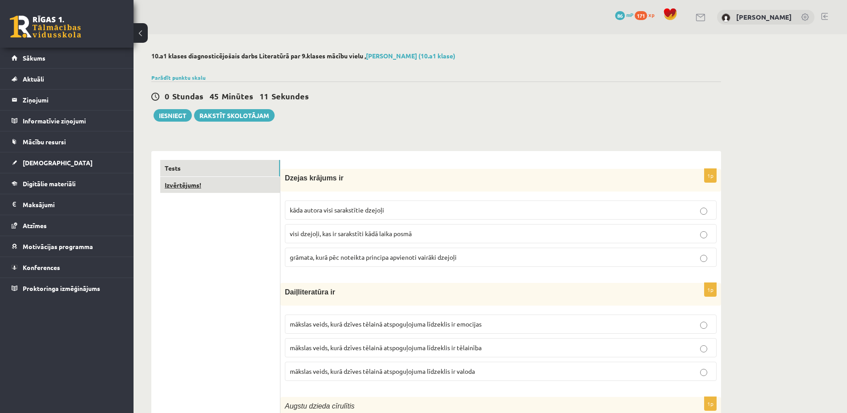
click at [221, 186] on link "Izvērtējums!" at bounding box center [220, 185] width 120 height 16
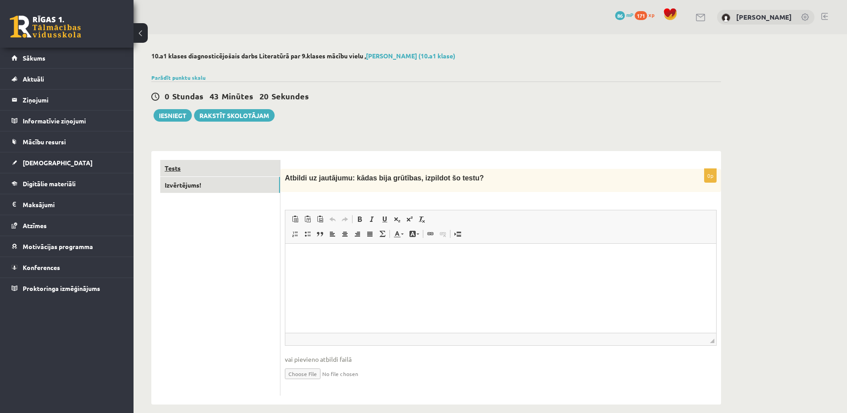
click at [200, 163] on link "Tests" at bounding box center [220, 168] width 120 height 16
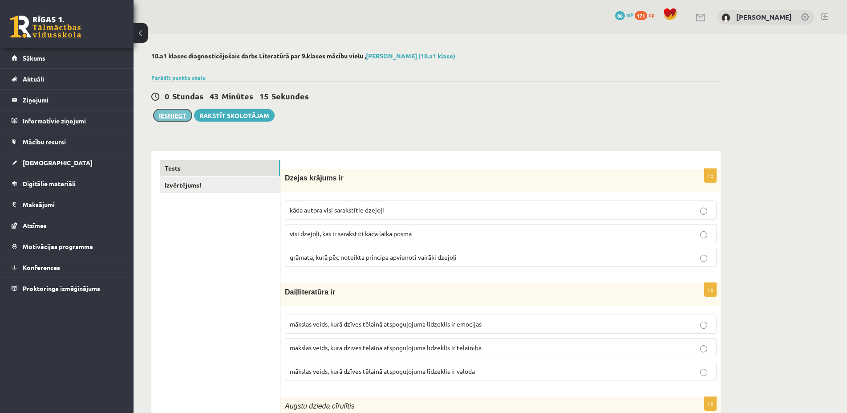
click at [178, 117] on button "Iesniegt" at bounding box center [173, 115] width 38 height 12
click at [232, 186] on link "Izvērtējums!" at bounding box center [220, 185] width 120 height 16
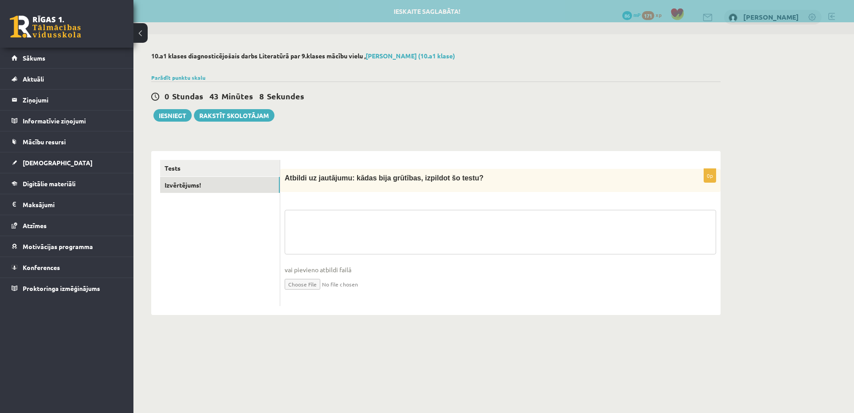
click at [382, 236] on textarea at bounding box center [501, 232] width 432 height 45
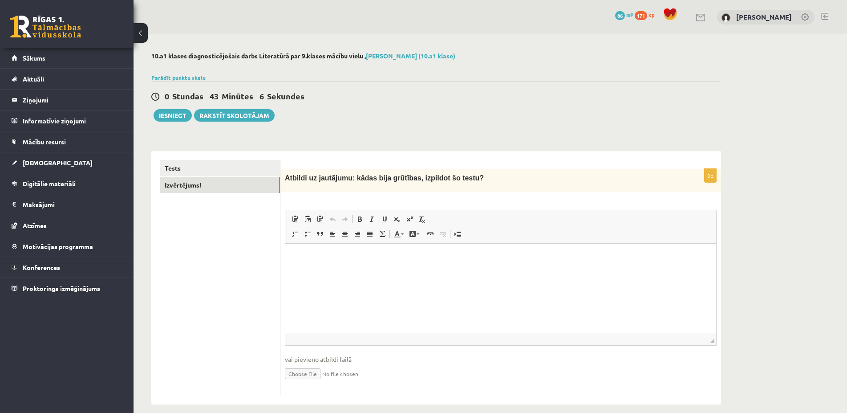
click at [389, 287] on html at bounding box center [500, 287] width 431 height 89
click at [373, 260] on p "**********" at bounding box center [500, 256] width 413 height 9
click at [162, 118] on button "Iesniegt" at bounding box center [173, 115] width 38 height 12
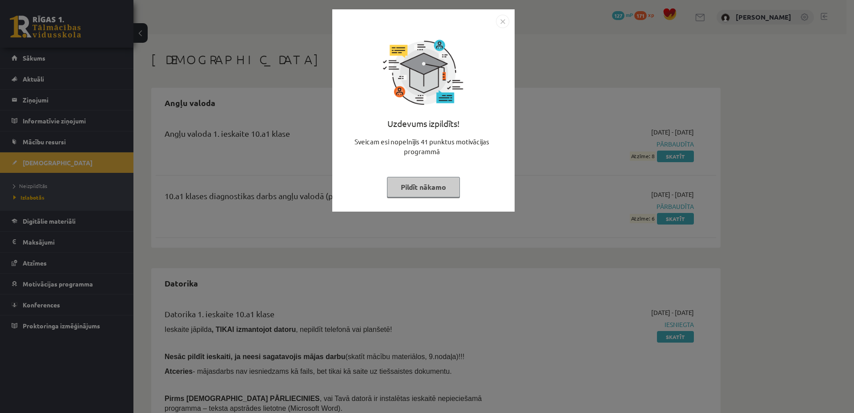
click at [502, 16] on img "Close" at bounding box center [502, 21] width 13 height 13
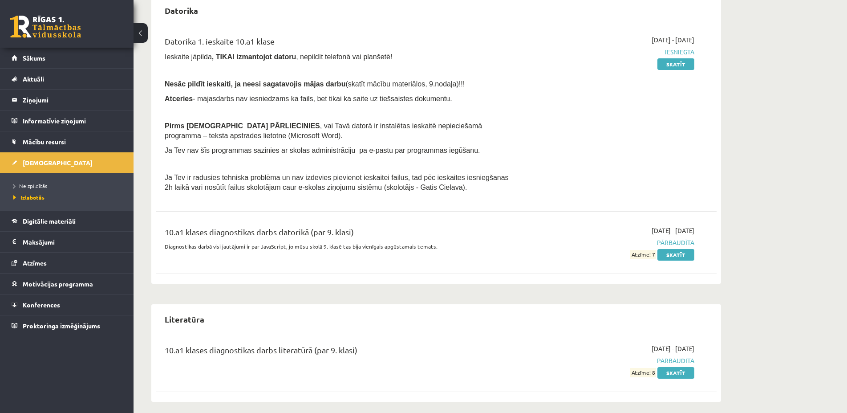
scroll to position [279, 0]
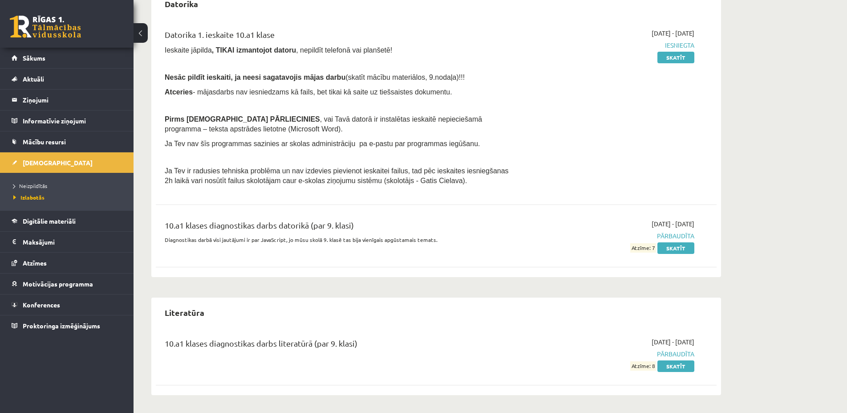
click at [804, 306] on div "Ieskaites Angļu valoda Angļu valoda 1. ieskaite 10.a1 klase 2025-09-01 - 2025-0…" at bounding box center [490, 83] width 713 height 657
click at [8, 158] on li "Ieskaites Neizpildītās Izlabotās" at bounding box center [67, 181] width 134 height 58
click at [25, 162] on span "[DEMOGRAPHIC_DATA]" at bounding box center [58, 162] width 70 height 8
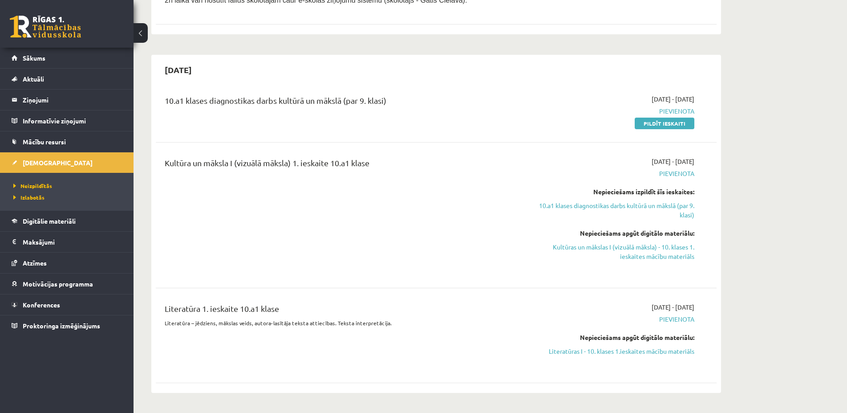
scroll to position [143, 0]
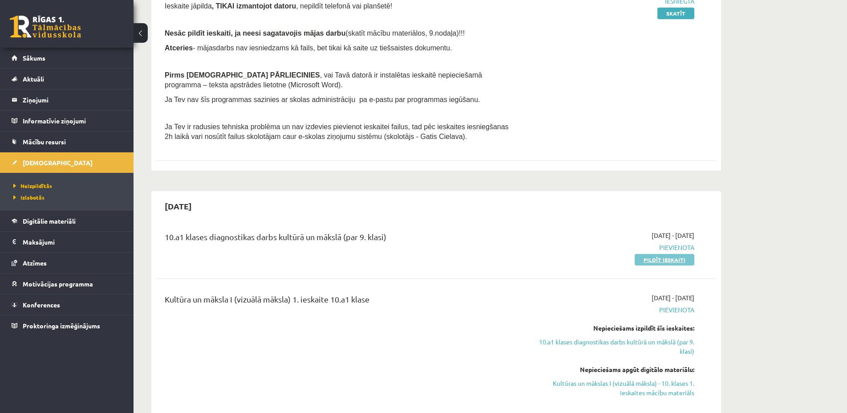
click at [673, 262] on link "Pildīt ieskaiti" at bounding box center [665, 260] width 60 height 12
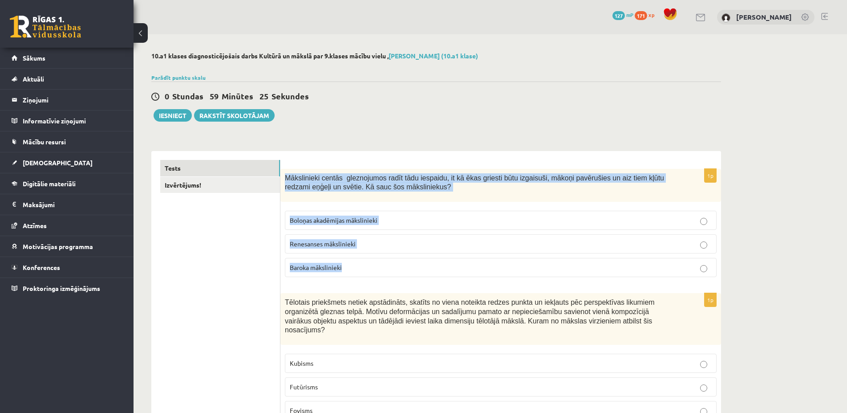
drag, startPoint x: 287, startPoint y: 176, endPoint x: 353, endPoint y: 284, distance: 127.1
click at [353, 202] on div "Mākslinieki centās gleznojumos radīt tādu iespaidu, it kā ēkas griesti būtu izg…" at bounding box center [500, 185] width 441 height 33
copy div "Mākslinieki centās gleznojumos radīt tādu iespaidu, it kā ēkas griesti būtu izg…"
click at [346, 284] on div "1p Mākslinieki centās gleznojumos radīt tādu iespaidu, it kā ēkas griesti būtu …" at bounding box center [500, 227] width 441 height 116
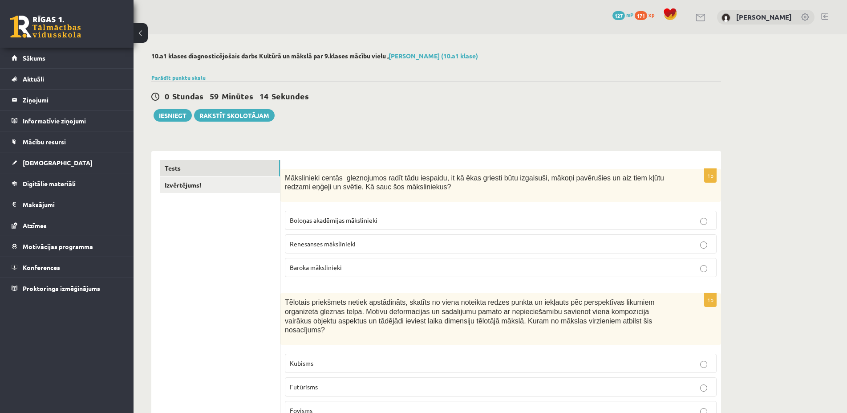
click at [352, 271] on p "Baroka mākslinieki" at bounding box center [501, 267] width 422 height 9
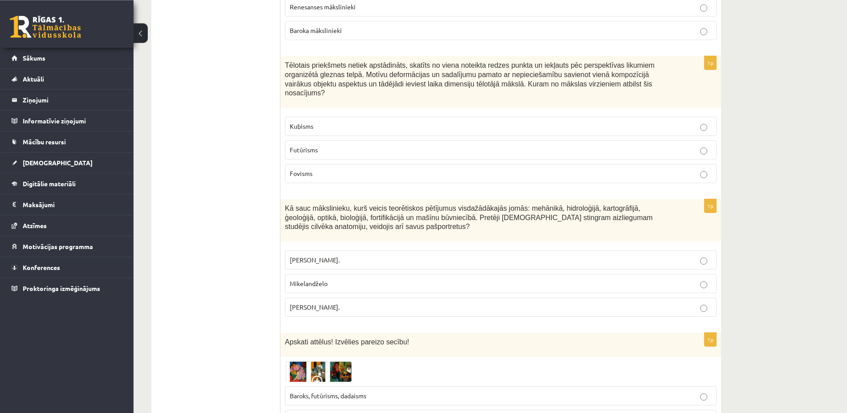
scroll to position [272, 0]
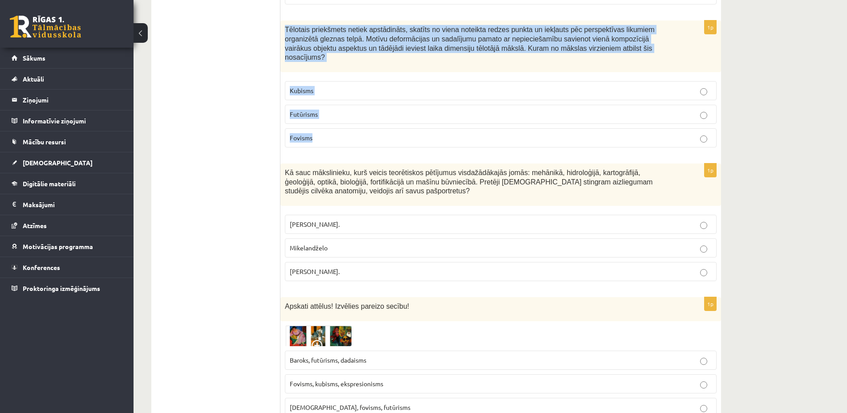
drag, startPoint x: 286, startPoint y: 27, endPoint x: 371, endPoint y: 139, distance: 140.7
click at [371, 72] on div "Tēlotais priekšmets netiek apstādināts, skatīts no viena noteikta redzes punkta…" at bounding box center [500, 46] width 441 height 52
copy div "Tēlotais priekšmets netiek apstādināts, skatīts no viena noteikta redzes punkta…"
click at [320, 133] on p "Fovisms" at bounding box center [501, 137] width 422 height 9
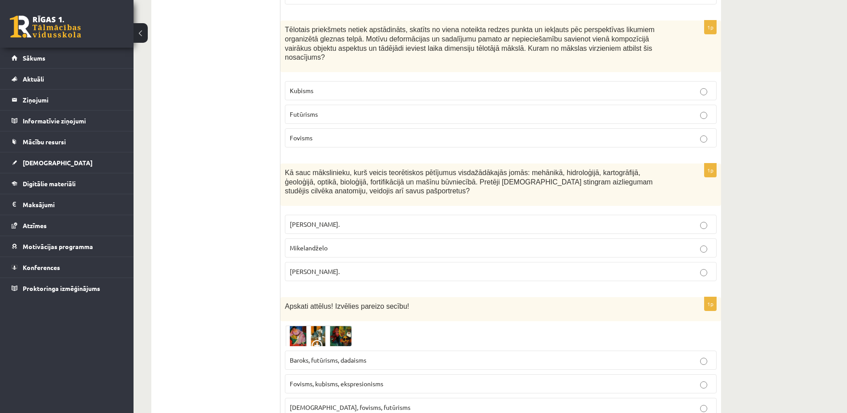
click at [323, 86] on p "Kubisms" at bounding box center [501, 90] width 422 height 9
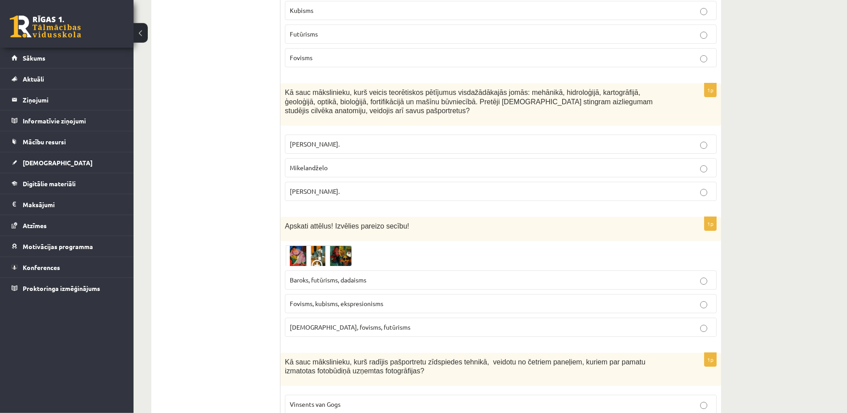
scroll to position [409, 0]
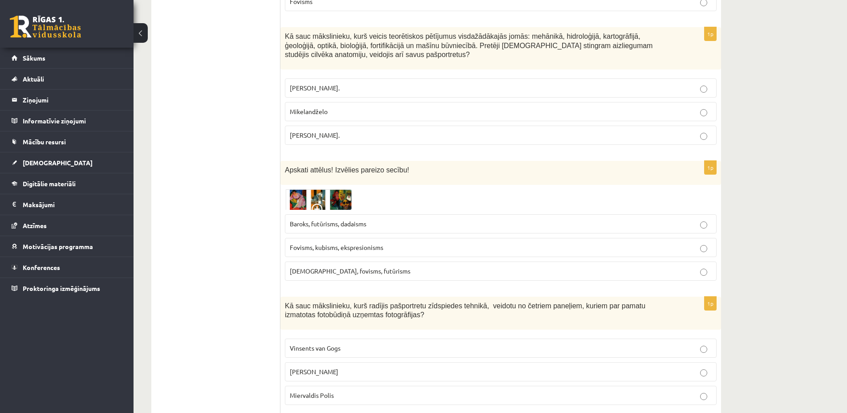
drag, startPoint x: 288, startPoint y: 27, endPoint x: 338, endPoint y: 134, distance: 118.1
click at [338, 69] on div "Kā sauc mākslinieku, kurš veicis teorētiskos pētījumus visdažādākajās jomās: me…" at bounding box center [500, 48] width 441 height 42
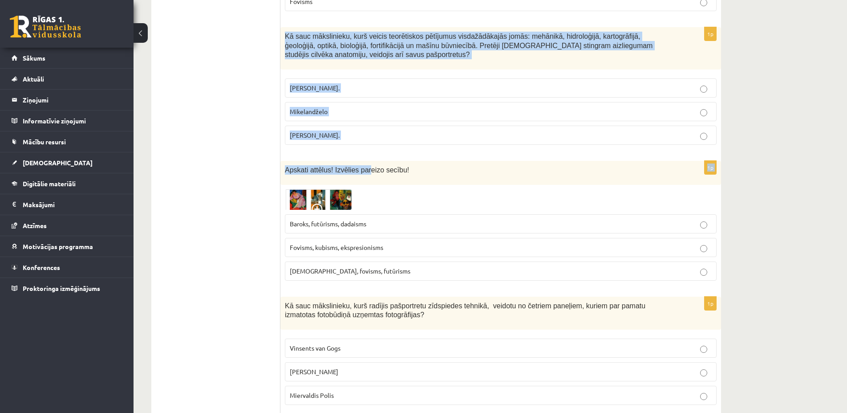
drag, startPoint x: 283, startPoint y: 28, endPoint x: 364, endPoint y: 149, distance: 145.0
click at [364, 69] on div "Kā sauc mākslinieku, kurš veicis teorētiskos pētījumus visdažādākajās jomās: me…" at bounding box center [500, 48] width 441 height 42
click at [363, 130] on p "Leonardo da Vinči." at bounding box center [501, 134] width 422 height 9
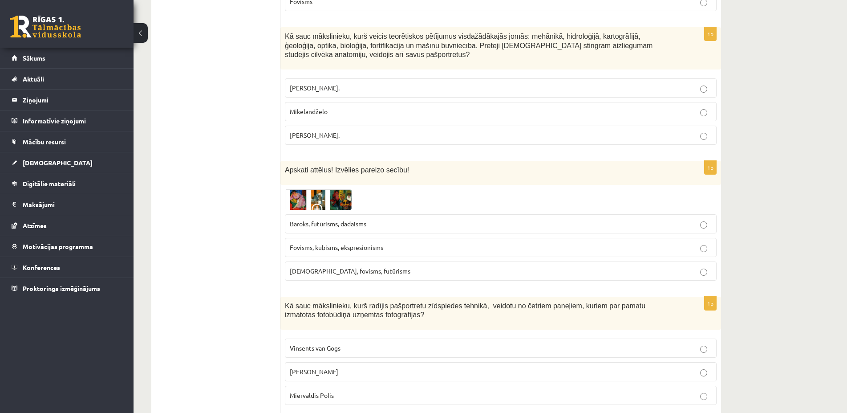
drag, startPoint x: 285, startPoint y: 25, endPoint x: 370, endPoint y: 126, distance: 131.1
click at [370, 69] on div "Kā sauc mākslinieku, kurš veicis teorētiskos pētījumus visdažādākajās jomās: me…" at bounding box center [500, 48] width 441 height 42
copy div "Kā sauc mākslinieku, kurš veicis teorētiskos pētījumus visdažādākajās jomās: me…"
click at [409, 130] on p "Leonardo da Vinči." at bounding box center [501, 134] width 422 height 9
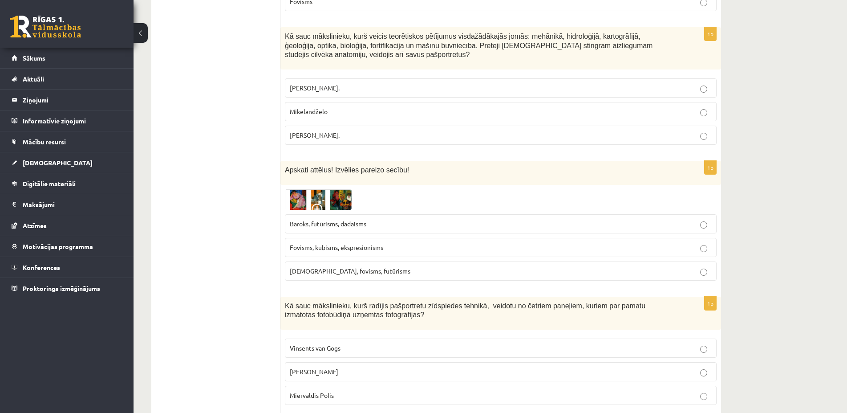
click at [416, 243] on label "Fovisms, kubisms, ekspresionisms" at bounding box center [501, 247] width 432 height 19
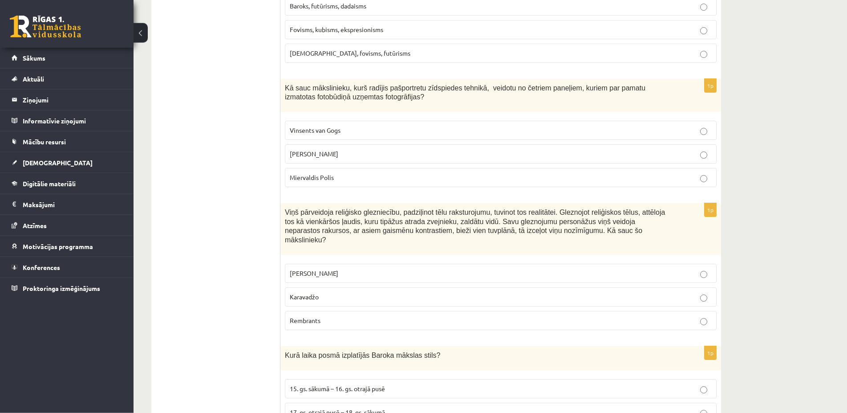
scroll to position [681, 0]
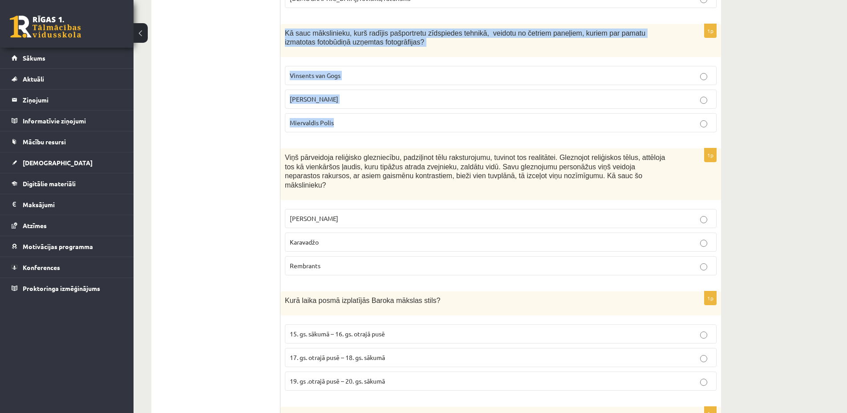
drag, startPoint x: 285, startPoint y: 22, endPoint x: 339, endPoint y: 120, distance: 111.1
click at [339, 57] on div "Kā sauc mākslinieku, kurš radījis pašportretu zīdspiedes tehnikā, veidotu no če…" at bounding box center [500, 40] width 441 height 33
copy div "Kā sauc mākslinieku, kurš radījis pašportretu zīdspiedes tehnikā, veidotu no če…"
click at [334, 94] on p "Endijs Vorhols" at bounding box center [501, 98] width 422 height 9
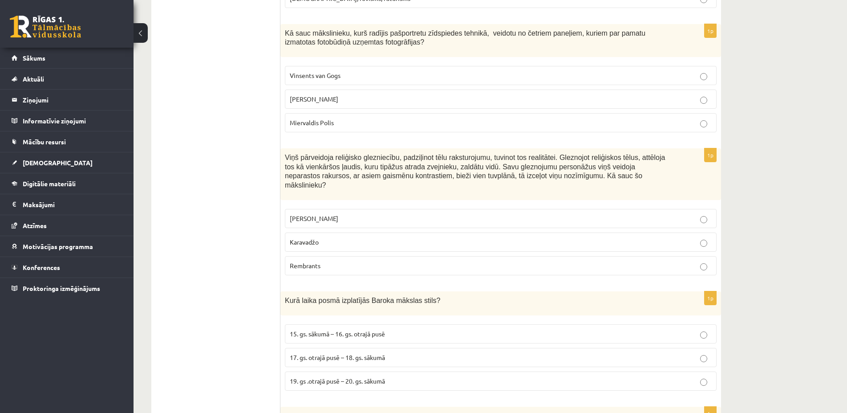
click at [347, 237] on p "Karavadžo" at bounding box center [501, 241] width 422 height 9
click at [349, 261] on p "Rembrants" at bounding box center [501, 265] width 422 height 9
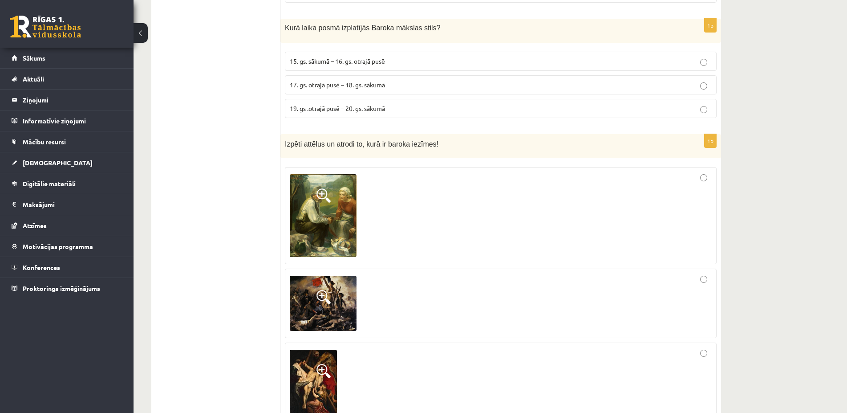
scroll to position [817, 0]
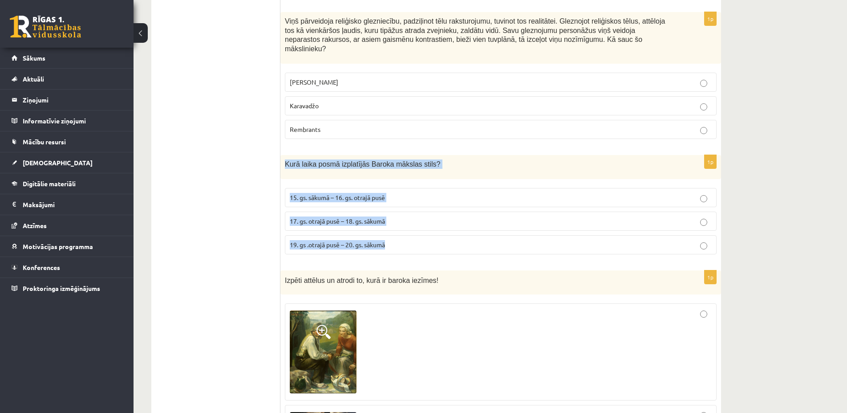
drag, startPoint x: 285, startPoint y: 143, endPoint x: 394, endPoint y: 227, distance: 137.6
click at [394, 179] on div "Kurā laika posmā izplatījās Baroka mākslas stils?" at bounding box center [500, 167] width 441 height 24
copy div "Kurā laika posmā izplatījās Baroka mākslas stils? 15. gs. sākumā – 16. gs. otra…"
click at [343, 217] on span "17. gs. otrajā pusē – 18. gs. sākumā" at bounding box center [337, 221] width 95 height 8
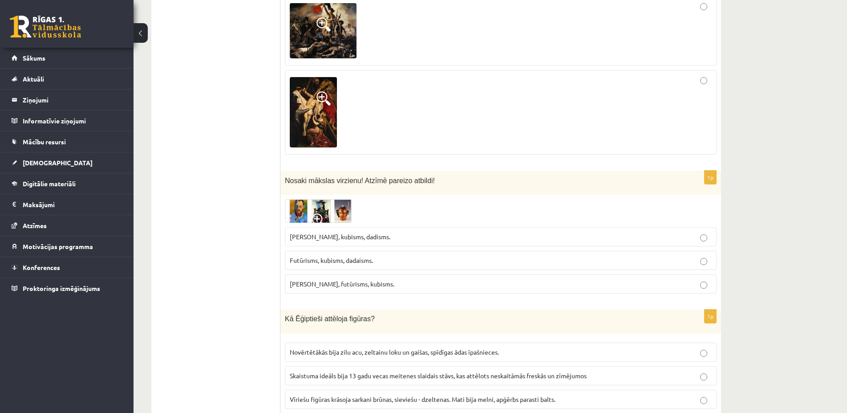
scroll to position [1362, 0]
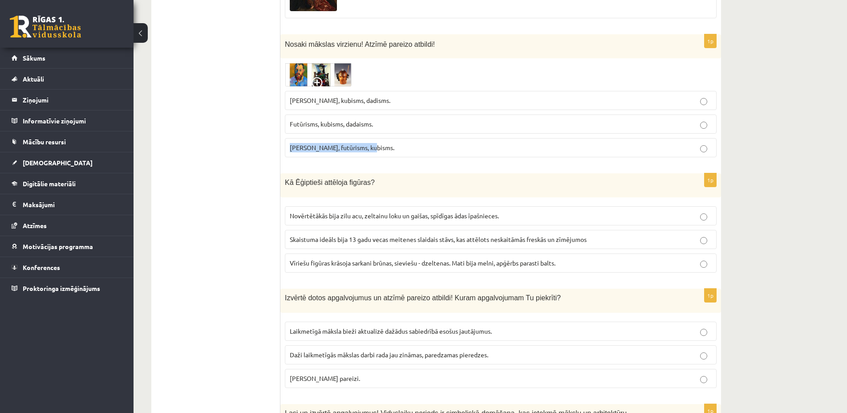
drag, startPoint x: 383, startPoint y: 131, endPoint x: 285, endPoint y: 129, distance: 98.4
click at [285, 138] on label "Fovisms, futūrisms, kubisms." at bounding box center [501, 147] width 432 height 19
copy span "Fovisms, futūrisms, kubisms."
click at [400, 91] on label "Fovisms, kubisms, dadisms." at bounding box center [501, 100] width 432 height 19
click at [383, 91] on label "Fovisms, kubisms, dadisms." at bounding box center [501, 100] width 432 height 19
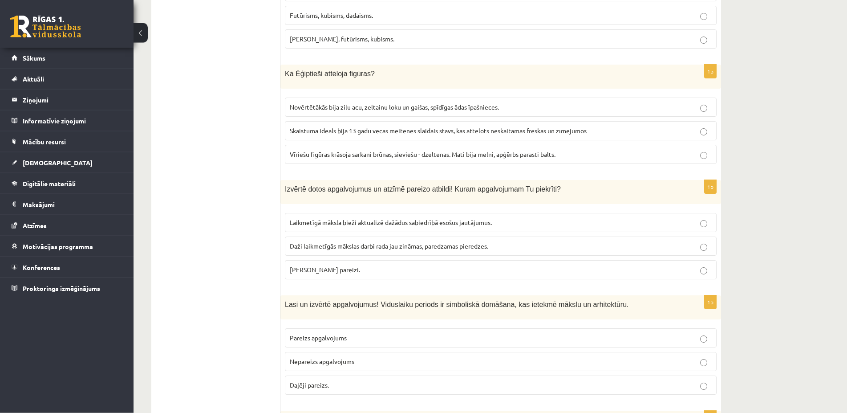
scroll to position [1498, 0]
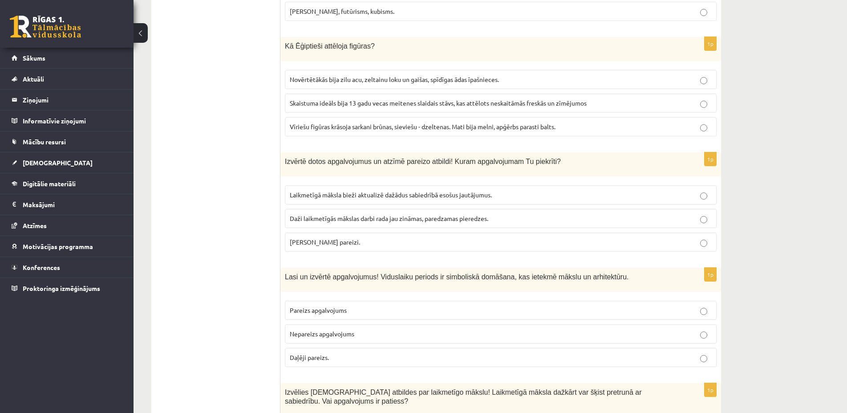
drag, startPoint x: 287, startPoint y: 26, endPoint x: 586, endPoint y: 109, distance: 310.2
click at [586, 61] on div "Kā Ēģiptieši attēloja figūras?" at bounding box center [500, 49] width 441 height 24
copy div "Kā Ēģiptieši attēloja figūras? Novērtētākās bija zilu acu, zeltainu loku un gai…"
click at [329, 122] on span "Vīriešu figūras krāsoja sarkani brūnas, sieviešu - dzeltenas. Mati bija melni, …" at bounding box center [423, 126] width 266 height 8
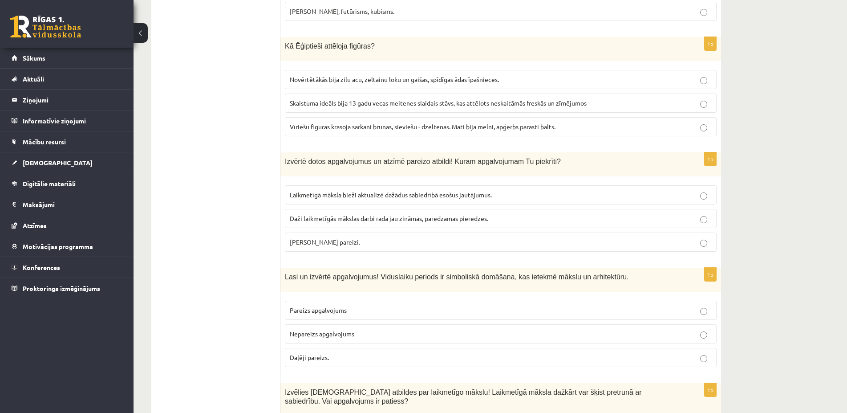
drag, startPoint x: 285, startPoint y: 141, endPoint x: 436, endPoint y: 240, distance: 180.2
click at [436, 176] on div "Izvērtē dotos apgalvojumus un atzīmē pareizo atbildi! Kuram apgalvojumam Tu pie…" at bounding box center [500, 164] width 441 height 24
copy div "Izvērtē dotos apgalvojumus un atzīmē pareizo atbildi! Kuram apgalvojumam Tu pie…"
click at [372, 237] on p "Abi apgalvojumi pareizi." at bounding box center [501, 241] width 422 height 9
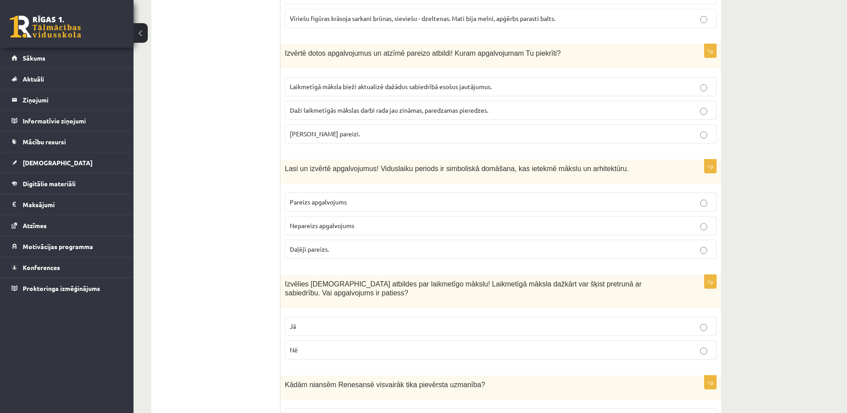
scroll to position [1634, 0]
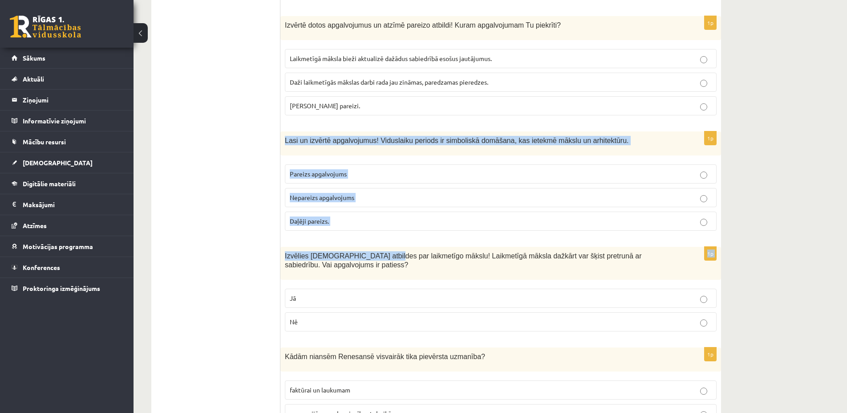
drag, startPoint x: 285, startPoint y: 121, endPoint x: 372, endPoint y: 231, distance: 139.1
click at [372, 155] on div "Lasi un izvērtē apgalvojumus! Viduslaiku periods ir simboliskā domāšana, kas ie…" at bounding box center [500, 143] width 441 height 24
click at [364, 211] on label "Daļēji pareizs." at bounding box center [501, 220] width 432 height 19
drag, startPoint x: 287, startPoint y: 120, endPoint x: 353, endPoint y: 159, distance: 76.6
click at [380, 155] on div "Lasi un izvērtē apgalvojumus! Viduslaiku periods ir simboliskā domāšana, kas ie…" at bounding box center [500, 143] width 441 height 24
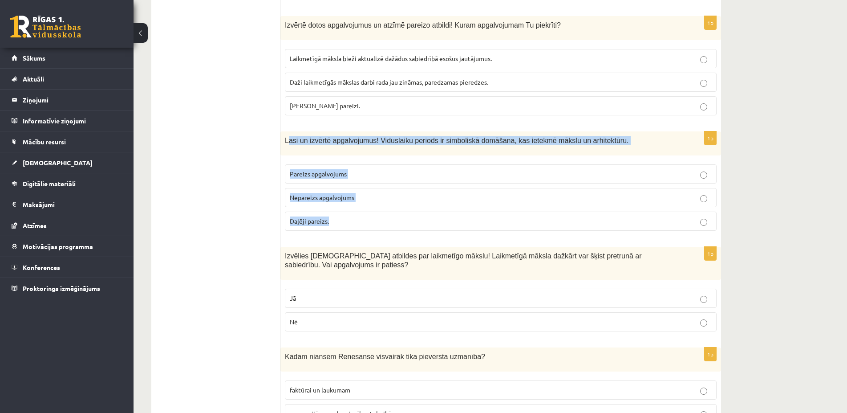
drag, startPoint x: 280, startPoint y: 121, endPoint x: 342, endPoint y: 175, distance: 82.3
drag, startPoint x: 352, startPoint y: 165, endPoint x: 368, endPoint y: 152, distance: 20.9
click at [354, 166] on fieldset "Pareizs apgalvojums Nepareizs apgalvojums Daļēji pareizs." at bounding box center [501, 196] width 432 height 73
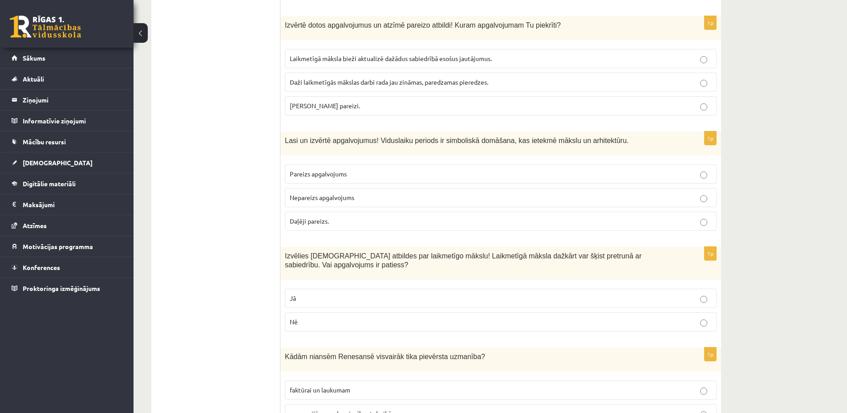
click at [286, 137] on span "Lasi un izvērtē apgalvojumus! Viduslaiku periods ir simboliskā domāšana, kas ie…" at bounding box center [457, 141] width 344 height 8
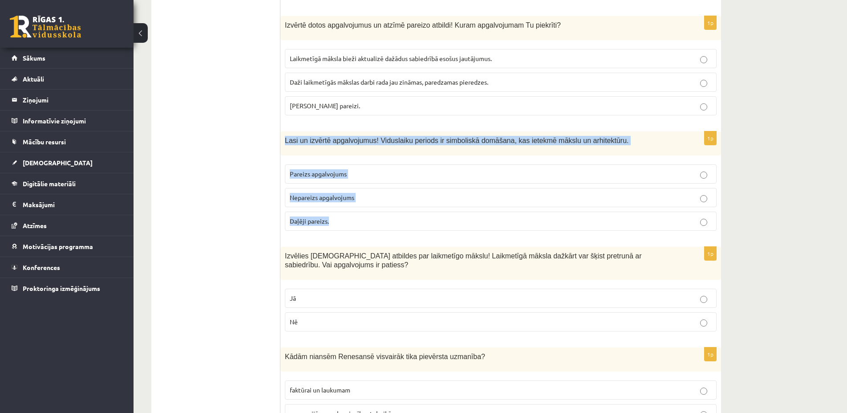
drag, startPoint x: 285, startPoint y: 121, endPoint x: 371, endPoint y: 208, distance: 123.0
click at [371, 155] on div "Lasi un izvērtē apgalvojumus! Viduslaiku periods ir simboliskā domāšana, kas ie…" at bounding box center [500, 143] width 441 height 24
copy div "Lasi un izvērtē apgalvojumus! Viduslaiku periods ir simboliskā domāšana, kas ie…"
click at [373, 216] on p "Daļēji pareizs." at bounding box center [501, 220] width 422 height 9
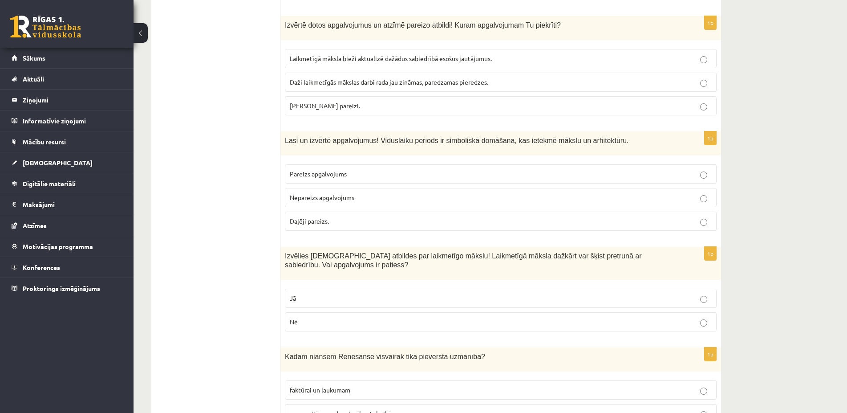
scroll to position [1770, 0]
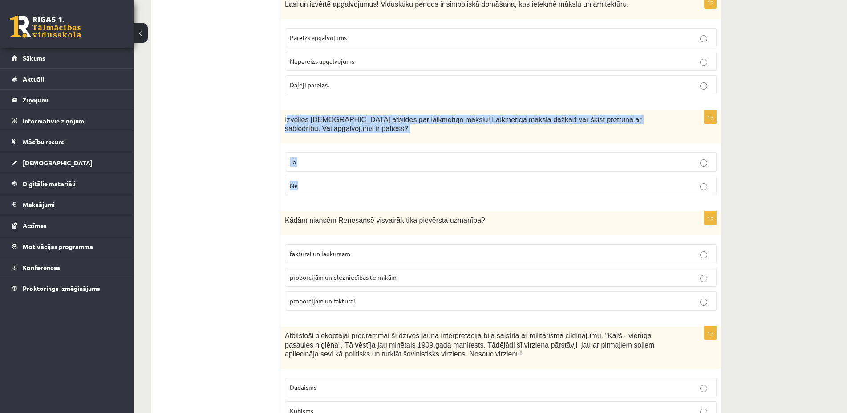
drag, startPoint x: 286, startPoint y: 100, endPoint x: 361, endPoint y: 174, distance: 105.4
click at [361, 144] on div "Izvēlies pareizās atbildes par laikmetīgo mākslu! Laikmetīgā māksla dažkārt var…" at bounding box center [500, 126] width 441 height 33
copy div "zvēlies pareizās atbildes par laikmetīgo mākslu! Laikmetīgā māksla dažkārt var …"
click at [319, 157] on p "Jā" at bounding box center [501, 161] width 422 height 9
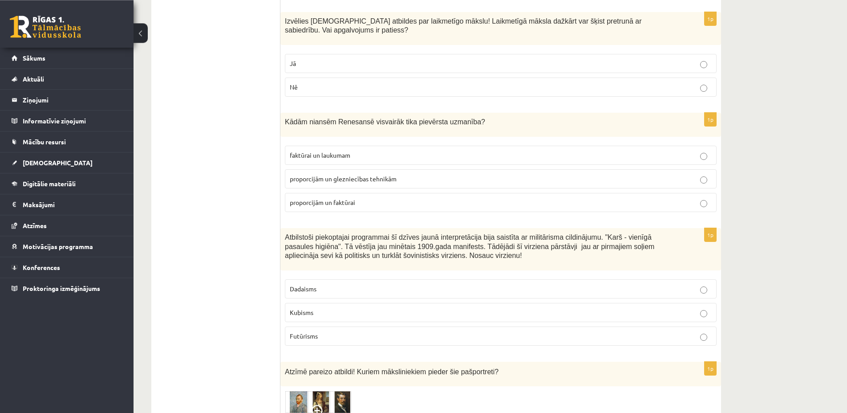
scroll to position [1907, 0]
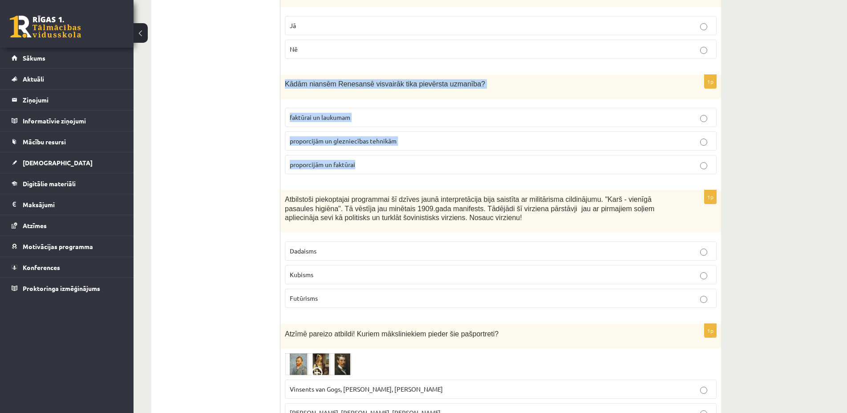
drag, startPoint x: 285, startPoint y: 63, endPoint x: 409, endPoint y: 154, distance: 153.7
click at [409, 99] on div "Kādām niansēm Renesansē visvairāk tika pievērsta uzmanība?" at bounding box center [500, 87] width 441 height 24
click at [410, 131] on label "proporcijām un glezniecības tehnikām" at bounding box center [501, 140] width 432 height 19
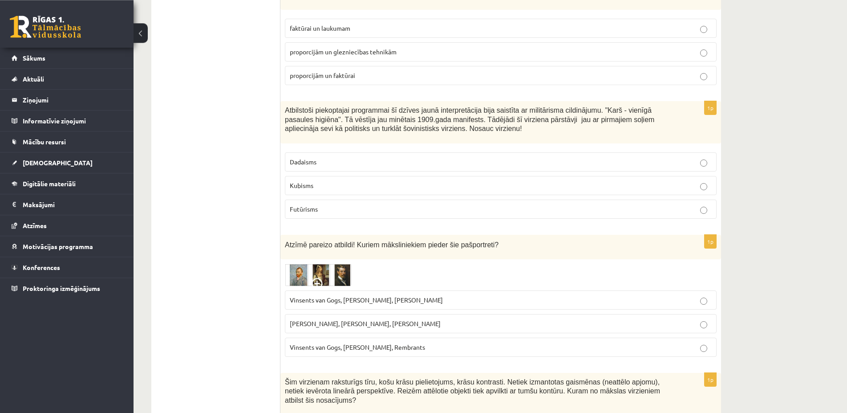
scroll to position [2043, 0]
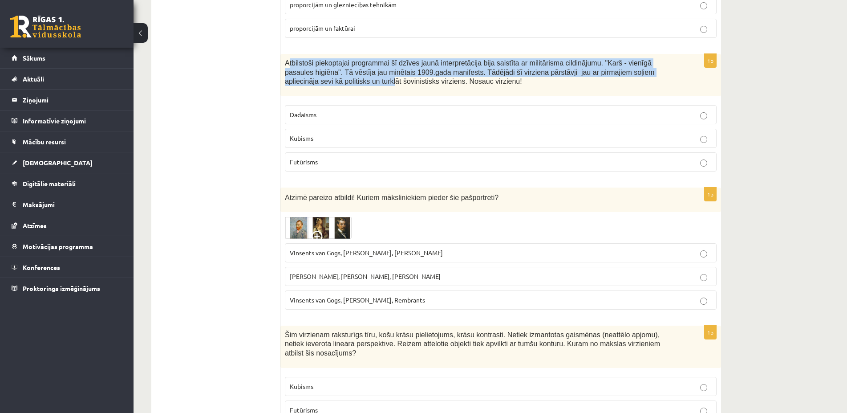
drag, startPoint x: 288, startPoint y: 41, endPoint x: 309, endPoint y: 77, distance: 41.1
click at [309, 77] on div "Atbilstoši piekoptajai programmai šī dzīves jaunā interpretācija bija saistīta …" at bounding box center [500, 75] width 441 height 42
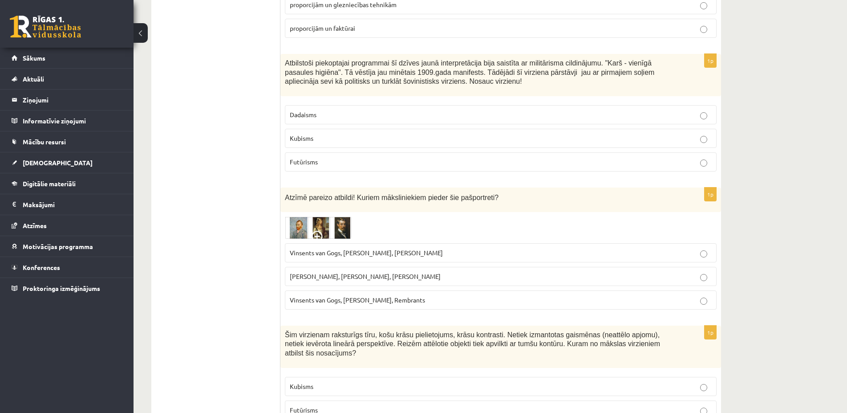
click at [282, 54] on div "Atbilstoši piekoptajai programmai šī dzīves jaunā interpretācija bija saistīta …" at bounding box center [500, 75] width 441 height 42
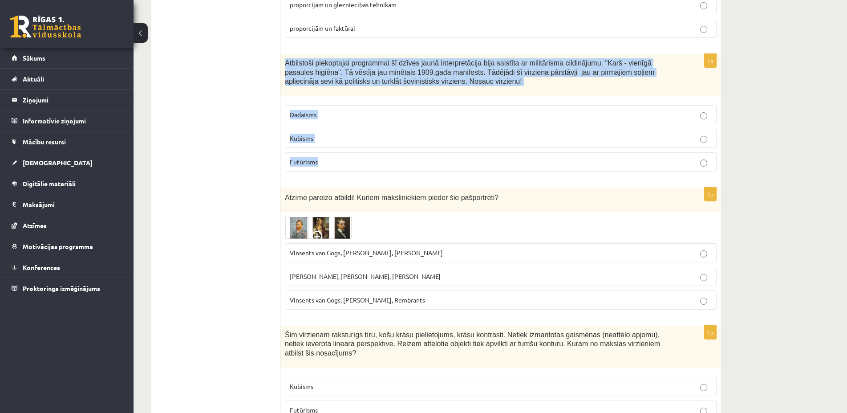
drag, startPoint x: 283, startPoint y: 44, endPoint x: 351, endPoint y: 147, distance: 123.4
click at [351, 96] on div "Atbilstoši piekoptajai programmai šī dzīves jaunā interpretācija bija saistīta …" at bounding box center [500, 75] width 441 height 42
click at [380, 157] on p "Futūrisms" at bounding box center [501, 161] width 422 height 9
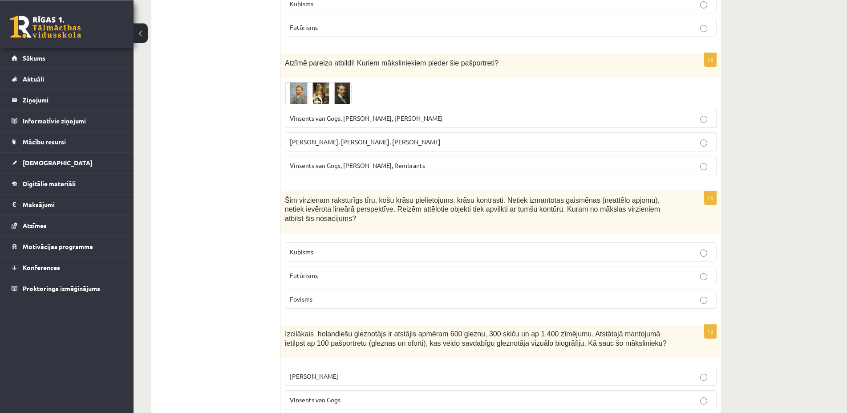
scroll to position [2179, 0]
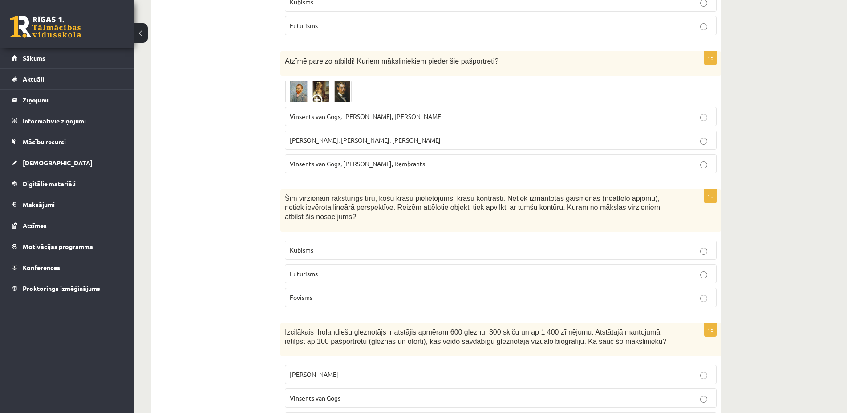
click at [399, 159] on span "Vinsents van Gogs, Kārlis Padegs, Rembrants" at bounding box center [357, 163] width 135 height 8
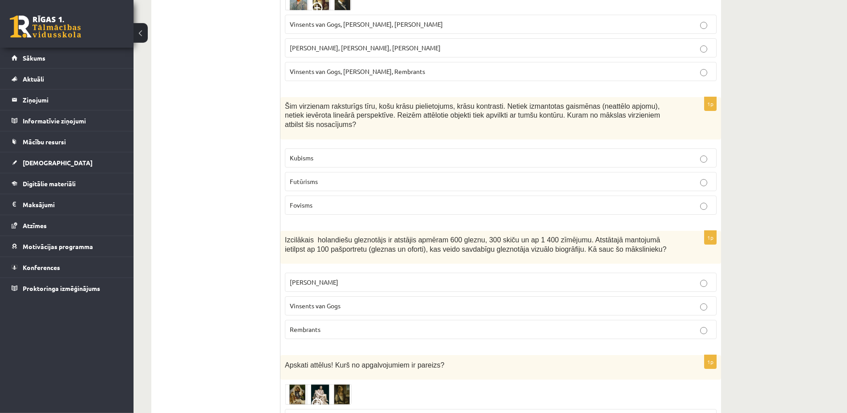
scroll to position [2315, 0]
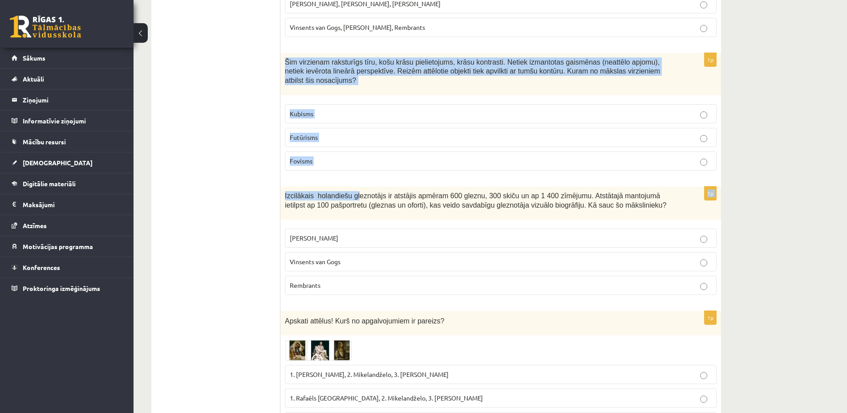
drag, startPoint x: 286, startPoint y: 43, endPoint x: 351, endPoint y: 160, distance: 133.9
click at [351, 95] on div "Šim virzienam raksturīgs tīru, košu krāsu pielietojums, krāsu kontrasti. Netiek…" at bounding box center [500, 74] width 441 height 42
drag, startPoint x: 351, startPoint y: 160, endPoint x: 354, endPoint y: 154, distance: 7.0
click at [352, 186] on div "Izcilākais holandiešu gleznotājs ir atstājis apmēram 600 gleznu, 300 skiču un a…" at bounding box center [500, 202] width 441 height 33
drag, startPoint x: 284, startPoint y: 42, endPoint x: 320, endPoint y: 135, distance: 99.3
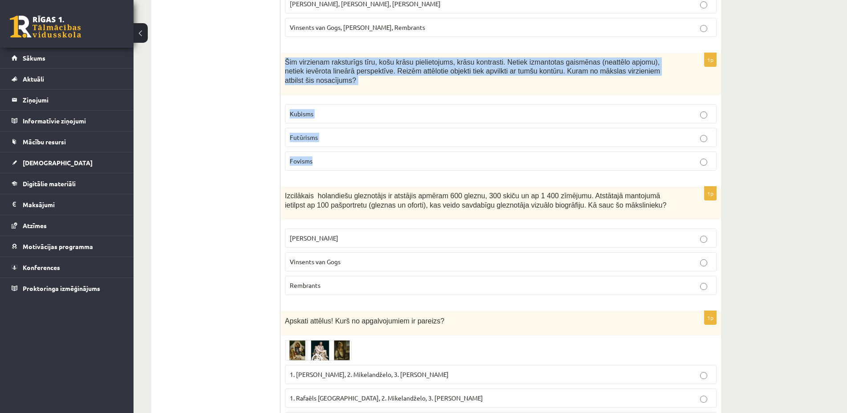
click at [320, 95] on div "Šim virzienam raksturīgs tīru, košu krāsu pielietojums, krāsu kontrasti. Netiek…" at bounding box center [500, 74] width 441 height 42
click at [363, 156] on p "Fovisms" at bounding box center [501, 160] width 422 height 9
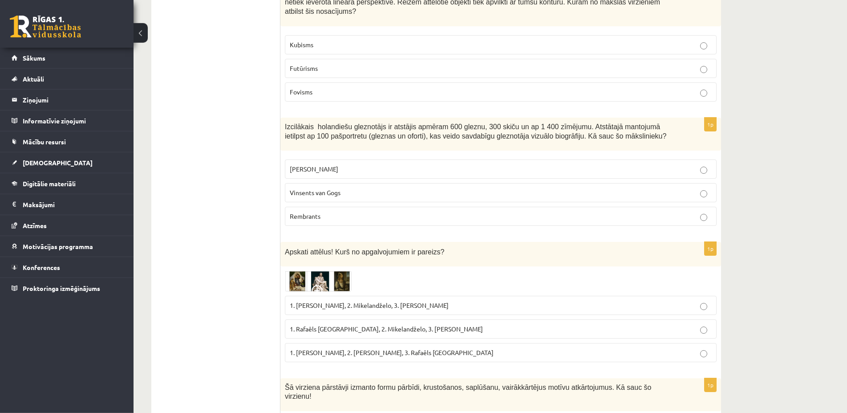
scroll to position [2451, 0]
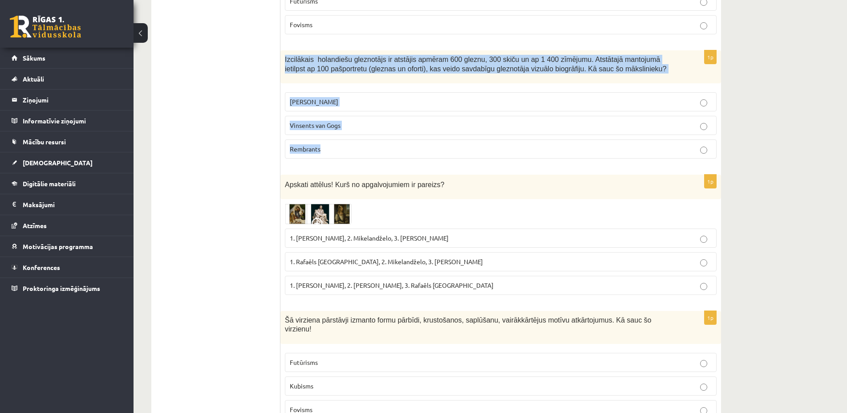
drag, startPoint x: 285, startPoint y: 29, endPoint x: 352, endPoint y: 118, distance: 110.6
click at [352, 84] on div "Izcilākais holandiešu gleznotājs ir atstājis apmēram 600 gleznu, 300 skiču un a…" at bounding box center [500, 66] width 441 height 33
click at [372, 144] on p "Rembrants" at bounding box center [501, 148] width 422 height 9
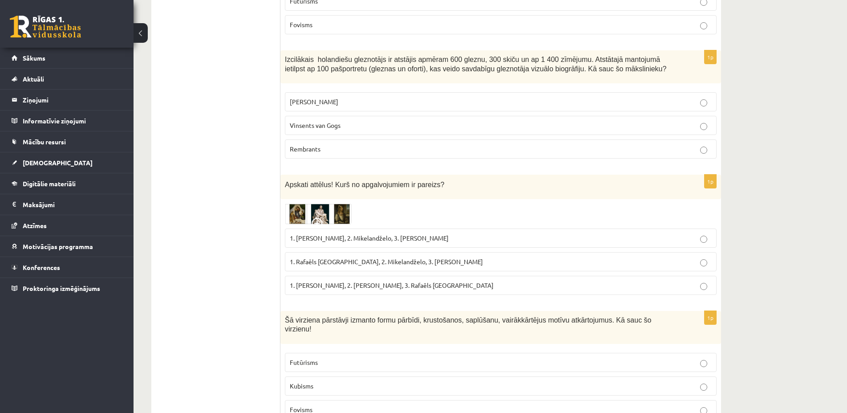
scroll to position [2587, 0]
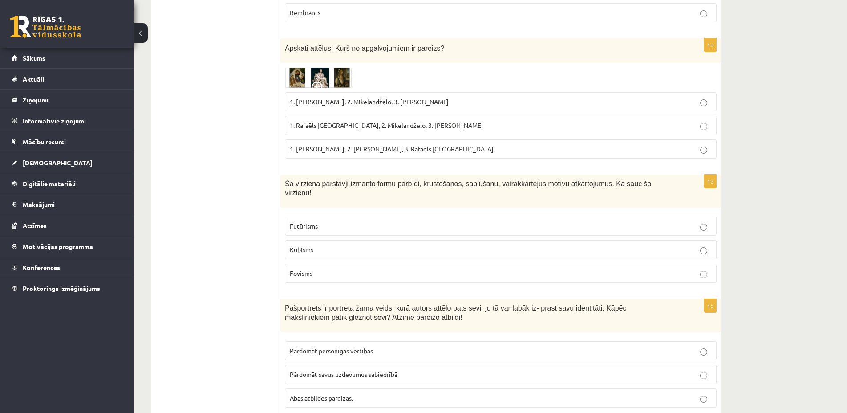
click at [357, 121] on span "1. Rafaēls Sancio da Urbīno, 2. Mikelandželo, 3. Albrehts Dīrers" at bounding box center [386, 125] width 193 height 8
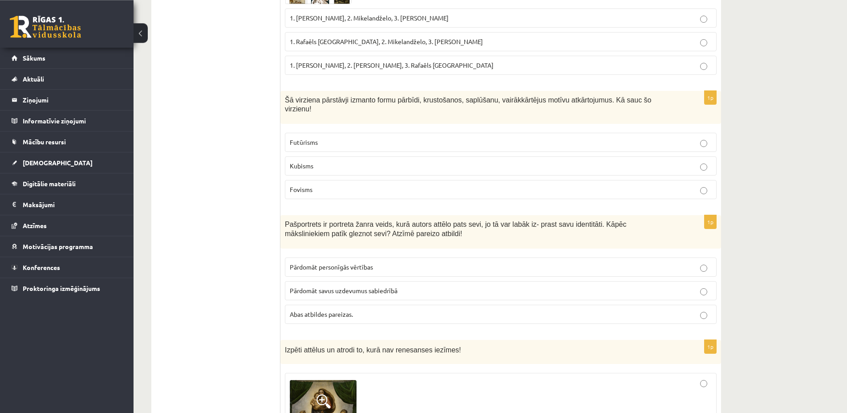
scroll to position [2724, 0]
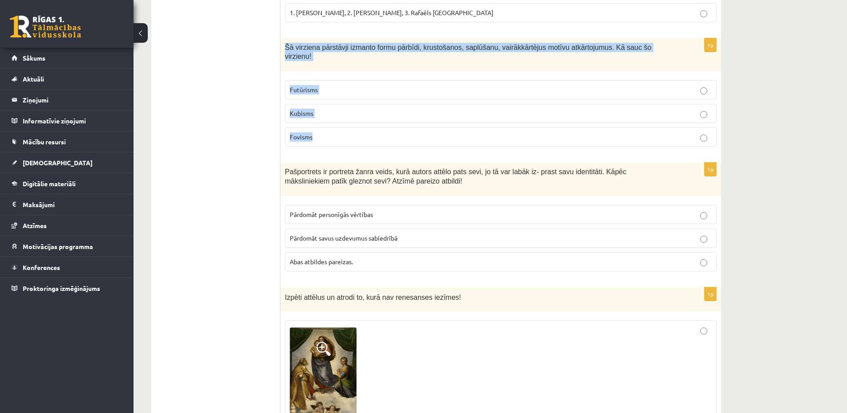
drag, startPoint x: 286, startPoint y: 16, endPoint x: 339, endPoint y: 97, distance: 96.3
click at [338, 72] on div "Šā virziena pārstāvji izmanto formu pārbīdi, krustošanos, saplūšanu, vairākkārt…" at bounding box center [500, 54] width 441 height 33
click at [318, 109] on p "Kubisms" at bounding box center [501, 113] width 422 height 9
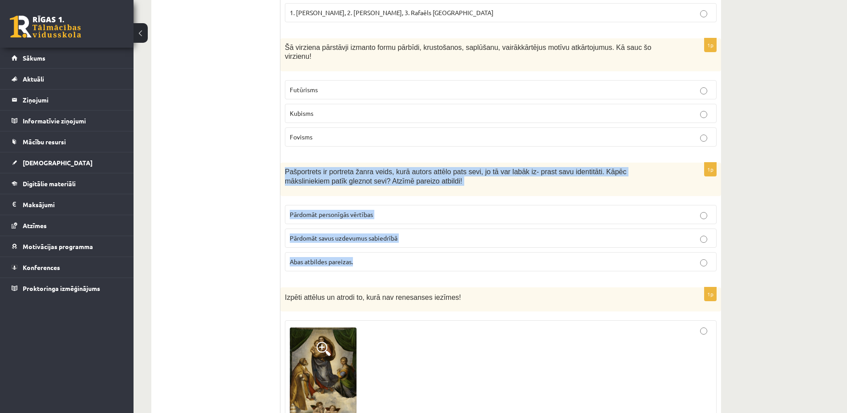
drag, startPoint x: 286, startPoint y: 134, endPoint x: 378, endPoint y: 229, distance: 132.5
click at [378, 196] on div "Pašportrets ir portreta žanra veids, kurā autors attēlo pats sevi, jo tā var la…" at bounding box center [500, 178] width 441 height 33
click at [318, 252] on label "Abas atbildes pareizas." at bounding box center [501, 261] width 432 height 19
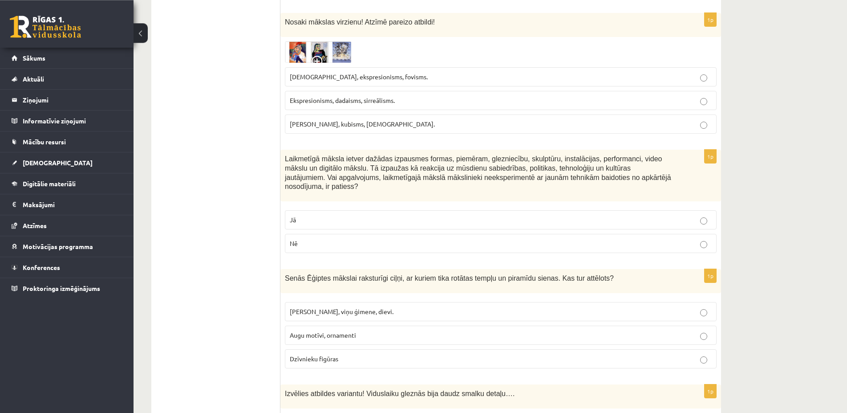
scroll to position [3268, 0]
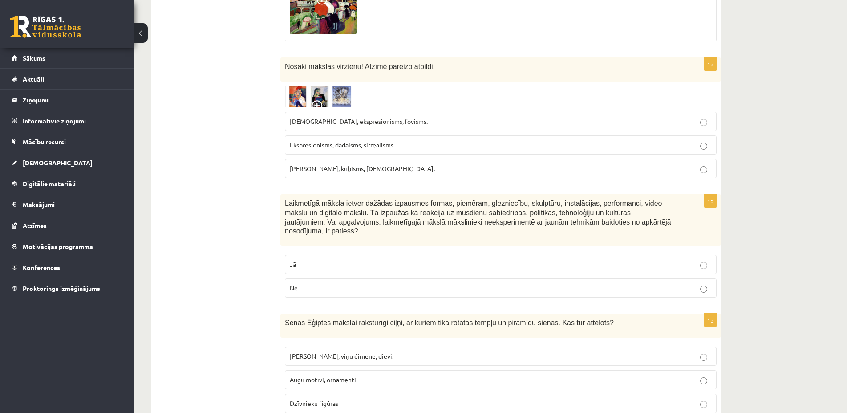
click at [439, 140] on p "Ekspresionisms, dadaisms, sirreālisms." at bounding box center [501, 144] width 422 height 9
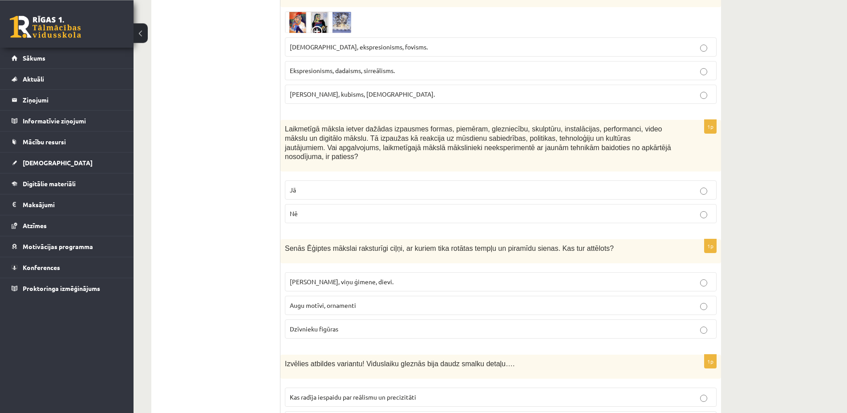
scroll to position [3405, 0]
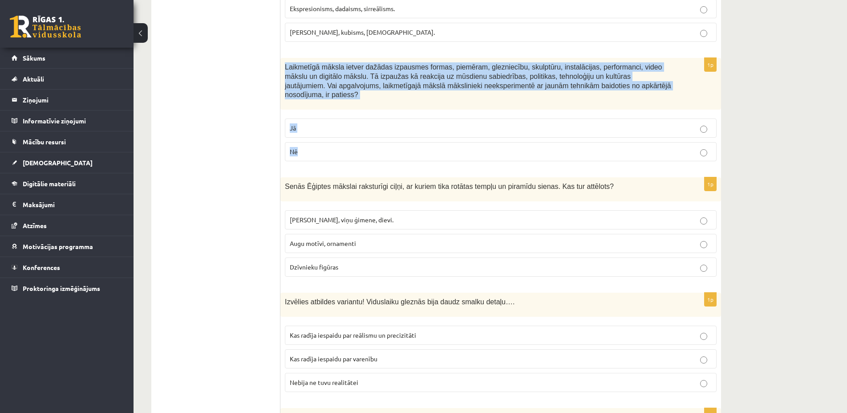
drag, startPoint x: 283, startPoint y: 29, endPoint x: 336, endPoint y: 96, distance: 84.9
click at [331, 108] on div "Laikmetīgā māksla ietver dažādas izpausmes formas, piemēram, glezniecību, skulp…" at bounding box center [500, 84] width 441 height 52
click at [340, 147] on p "Nē" at bounding box center [501, 151] width 422 height 9
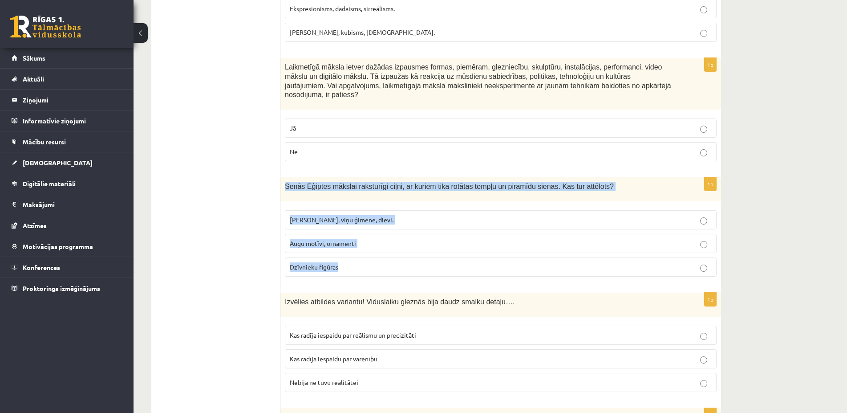
drag, startPoint x: 288, startPoint y: 146, endPoint x: 370, endPoint y: 229, distance: 116.8
click at [370, 201] on div "Senās Ēģiptes mākslai raksturīgi ciļņi, ar kuriem tika rotātas tempļu un piramī…" at bounding box center [500, 189] width 441 height 24
click at [386, 215] on p "Faraoni, viņu ģimene, dievi." at bounding box center [501, 219] width 422 height 9
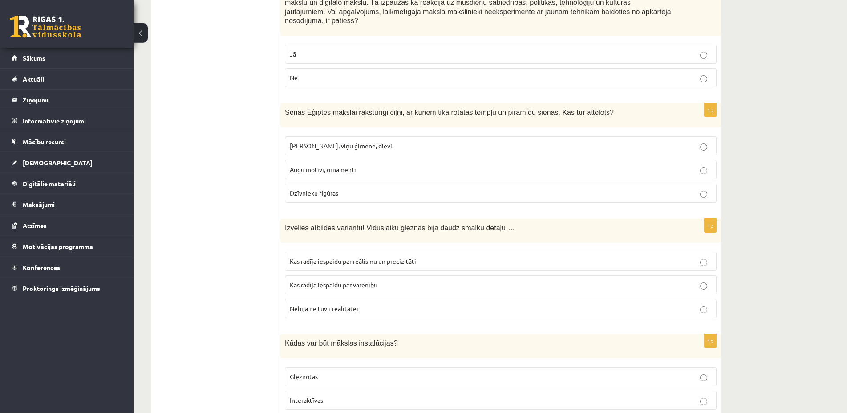
scroll to position [3541, 0]
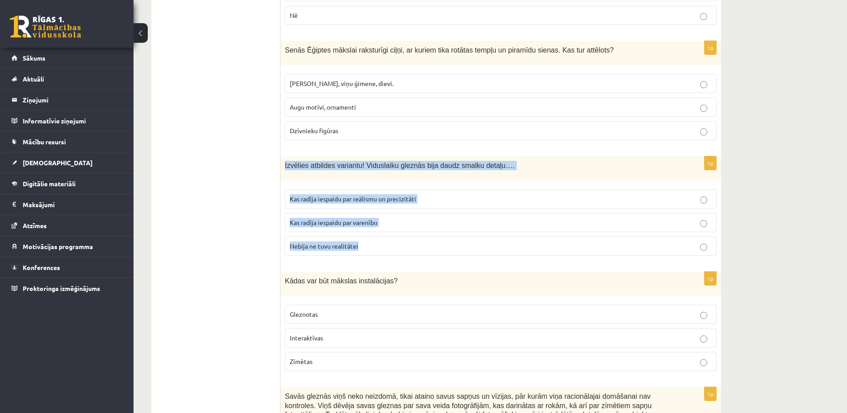
drag, startPoint x: 285, startPoint y: 118, endPoint x: 376, endPoint y: 204, distance: 125.0
click at [381, 180] on div "Izvēlies atbildes variantu! Viduslaiku gleznās bija daudz smalku detaļu…." at bounding box center [500, 168] width 441 height 24
click at [413, 194] on span "Kas radīja iespaidu par reālismu un precizitāti" at bounding box center [353, 198] width 126 height 8
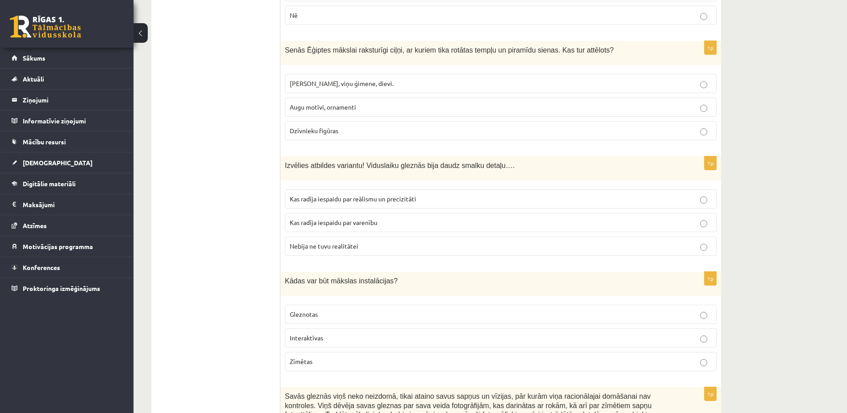
scroll to position [3677, 0]
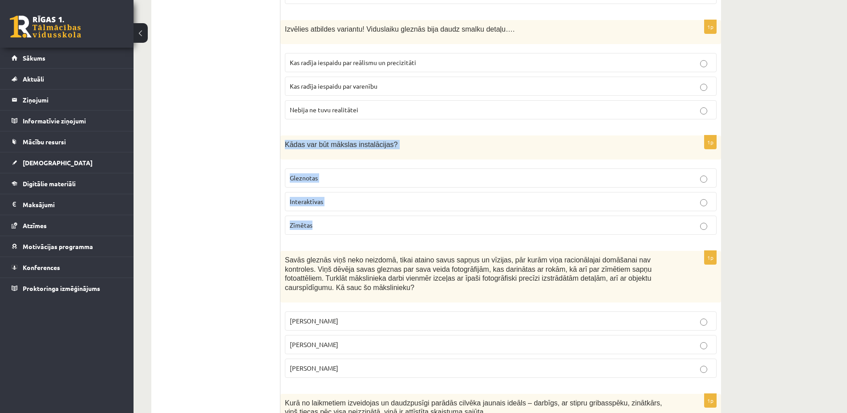
drag, startPoint x: 285, startPoint y: 97, endPoint x: 352, endPoint y: 191, distance: 115.0
click at [352, 159] on div "Kādas var būt mākslas instalācijas?" at bounding box center [500, 147] width 441 height 24
click at [349, 197] on p "Interaktīvas" at bounding box center [501, 201] width 422 height 9
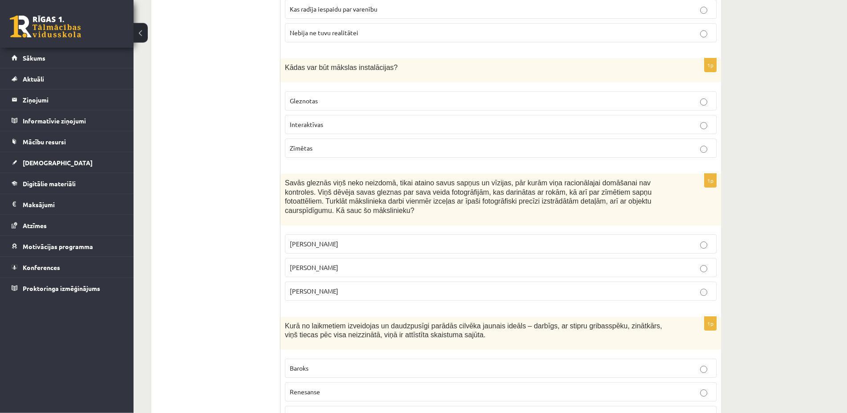
scroll to position [3813, 0]
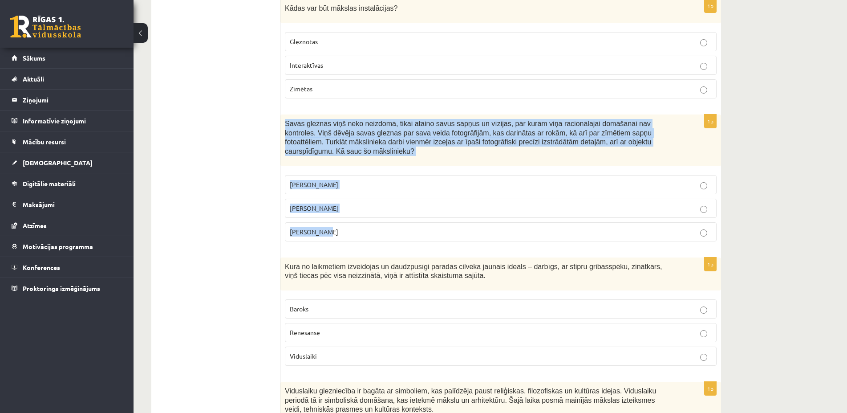
drag, startPoint x: 285, startPoint y: 76, endPoint x: 337, endPoint y: 183, distance: 118.8
click at [337, 166] on div "Savās gleznās viņš neko neizdomā, tikai ataino savus sapņus un vīzijas, pār kur…" at bounding box center [500, 140] width 441 height 52
click at [333, 198] on label "Salvadors Dalī" at bounding box center [501, 207] width 432 height 19
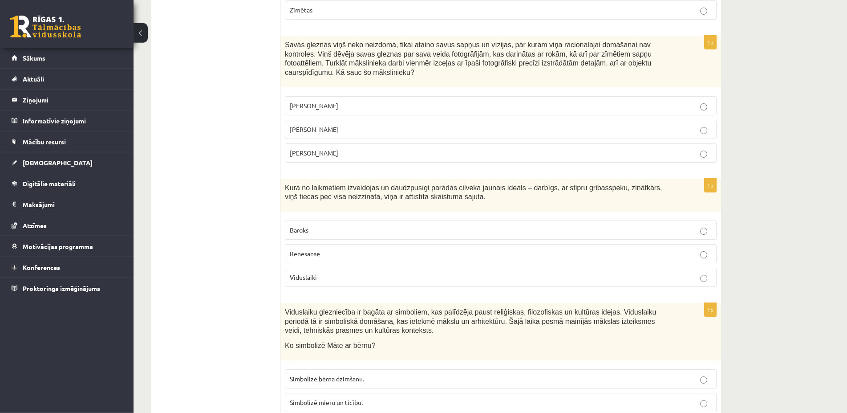
scroll to position [3893, 0]
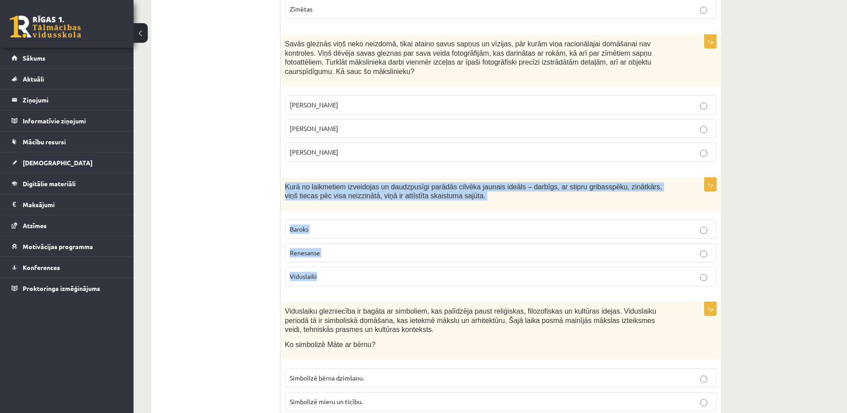
drag, startPoint x: 285, startPoint y: 129, endPoint x: 333, endPoint y: 221, distance: 103.5
click at [333, 211] on div "Kurā no laikmetiem izveidojas un daudzpusīgi parādās cilvēka jaunais ideāls – d…" at bounding box center [500, 194] width 441 height 33
click at [348, 248] on p "Renesanse" at bounding box center [501, 252] width 422 height 9
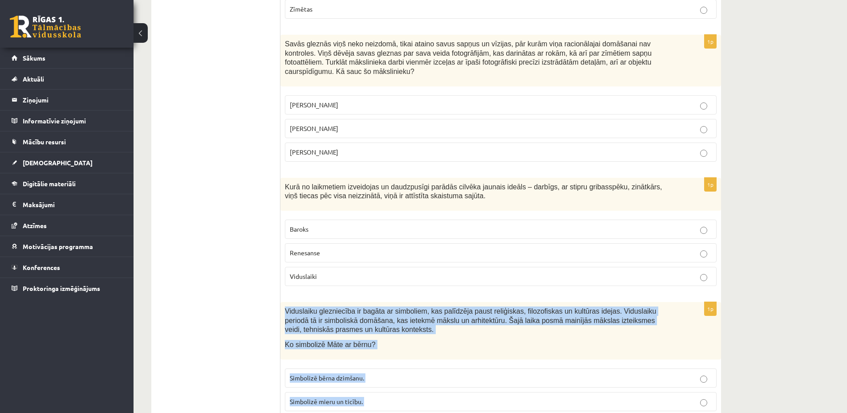
drag, startPoint x: 285, startPoint y: 254, endPoint x: 458, endPoint y: 376, distance: 212.1
click at [458, 359] on div "Viduslaiku glezniecība ir bagāta ar simboliem, kas palīdzēja paust reliģiskas, …" at bounding box center [500, 330] width 441 height 57
click at [474, 397] on p "Simbolizē mieru un ticību." at bounding box center [501, 401] width 422 height 9
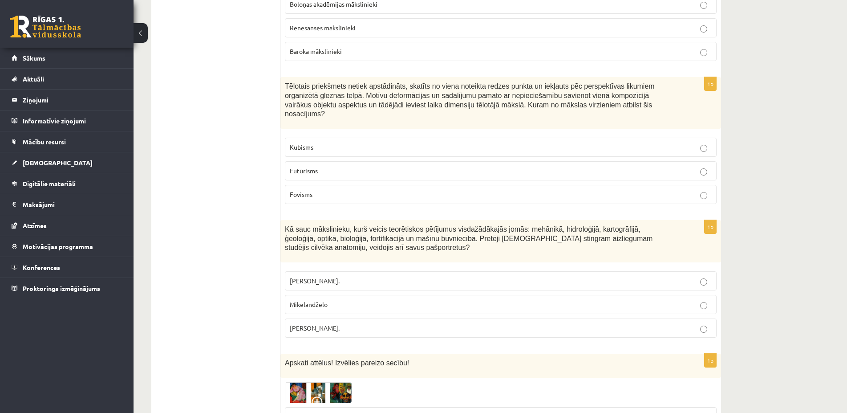
scroll to position [0, 0]
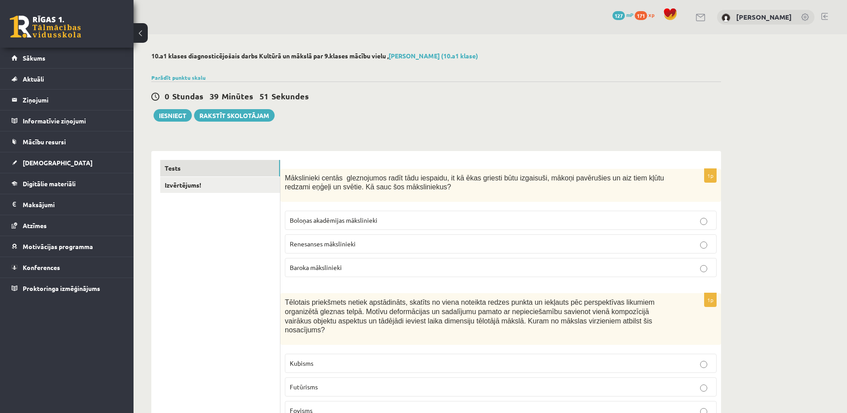
click at [202, 184] on link "Izvērtējums!" at bounding box center [220, 185] width 120 height 16
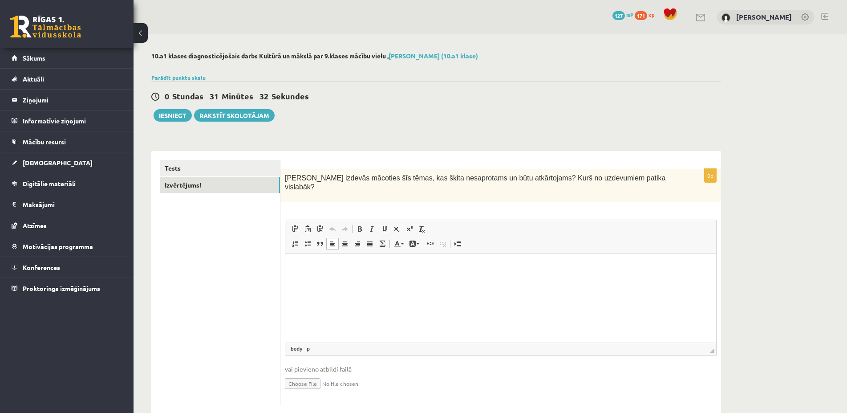
click at [427, 328] on html at bounding box center [500, 297] width 431 height 89
click at [356, 275] on html "**********" at bounding box center [500, 297] width 431 height 89
click at [370, 265] on p "**********" at bounding box center [500, 266] width 413 height 9
click at [490, 271] on p "**********" at bounding box center [500, 266] width 413 height 9
click at [493, 304] on html "**********" at bounding box center [500, 297] width 431 height 89
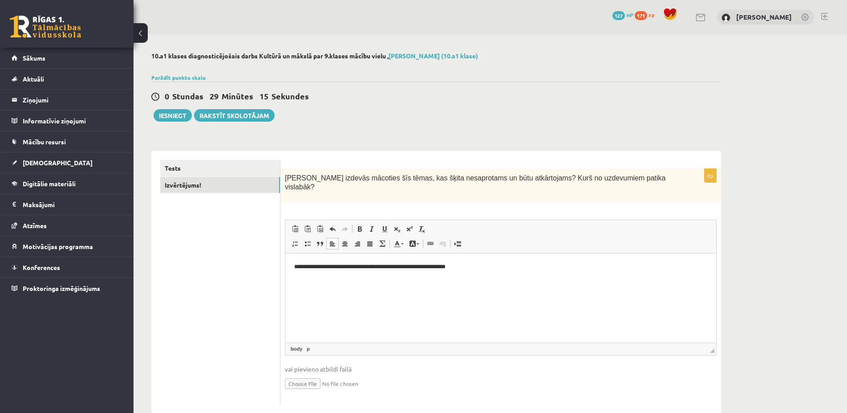
click at [505, 292] on html "**********" at bounding box center [500, 297] width 431 height 89
click at [553, 293] on html "**********" at bounding box center [500, 297] width 431 height 89
click at [586, 304] on html "**********" at bounding box center [500, 297] width 431 height 89
click at [532, 290] on html "**********" at bounding box center [500, 297] width 431 height 89
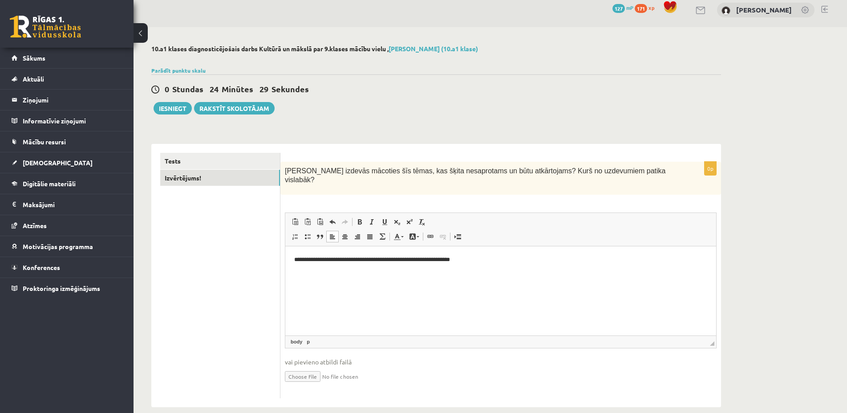
scroll to position [9, 0]
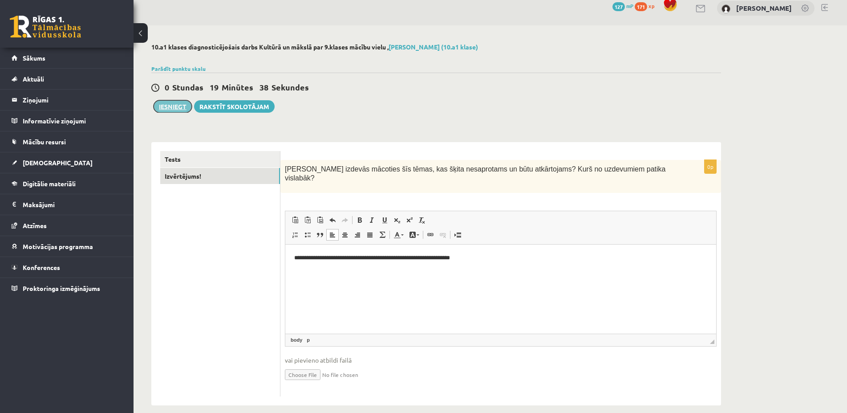
click at [161, 106] on button "Iesniegt" at bounding box center [173, 106] width 38 height 12
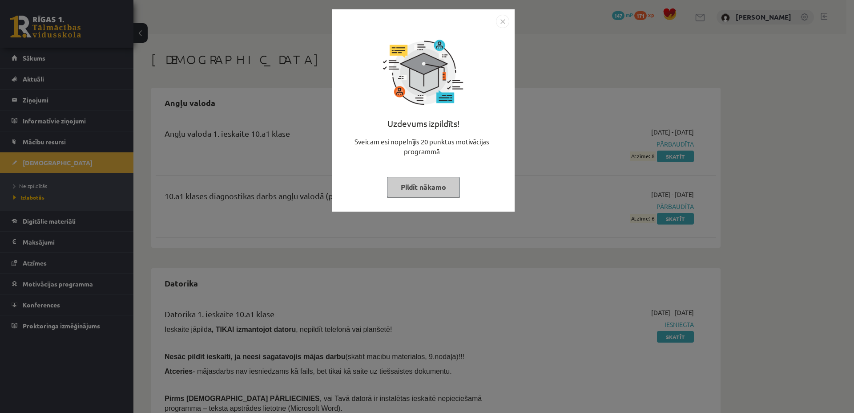
click at [507, 25] on img "Close" at bounding box center [502, 21] width 13 height 13
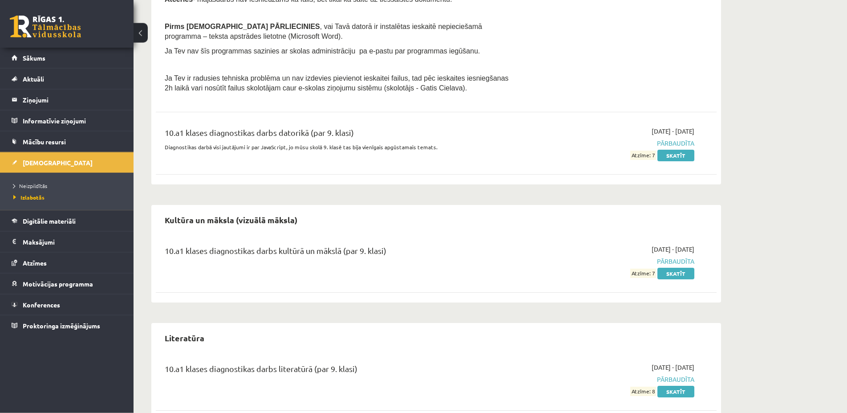
scroll to position [397, 0]
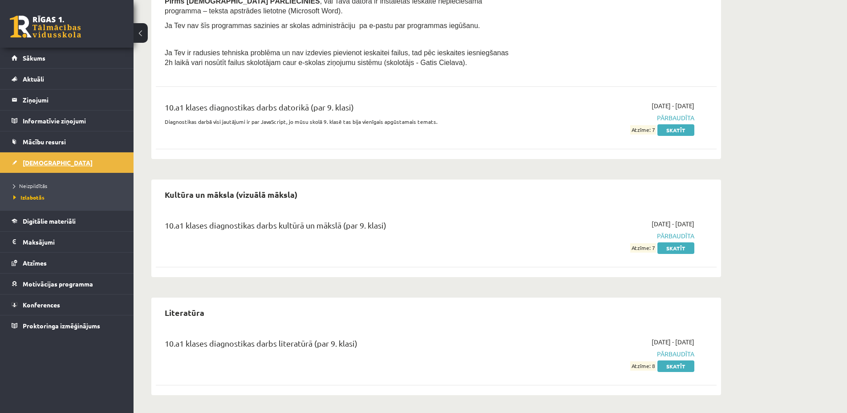
click at [42, 161] on span "[DEMOGRAPHIC_DATA]" at bounding box center [58, 162] width 70 height 8
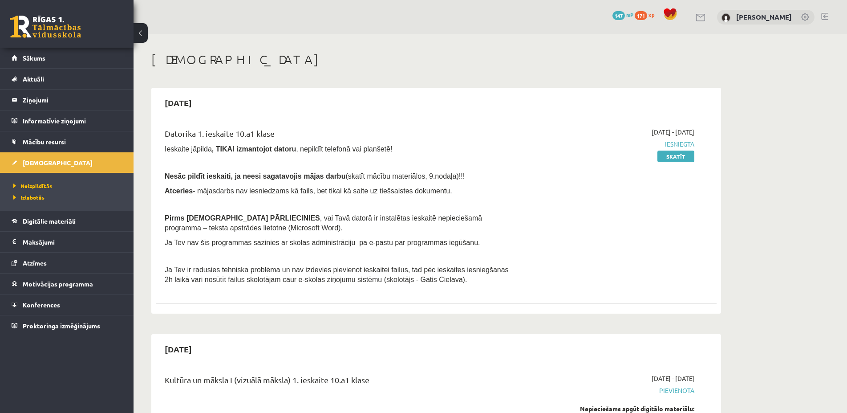
click at [822, 16] on link at bounding box center [824, 16] width 7 height 7
